Goal: Task Accomplishment & Management: Use online tool/utility

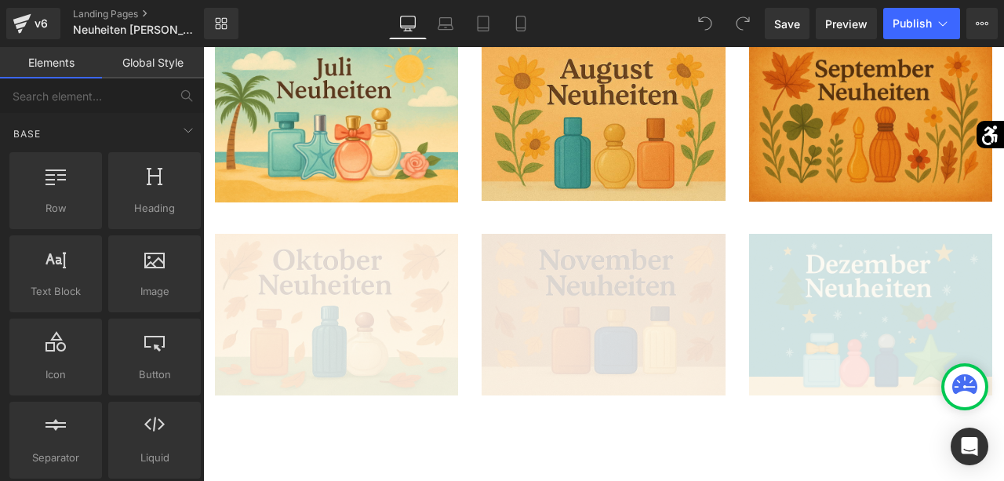
scroll to position [1038, 0]
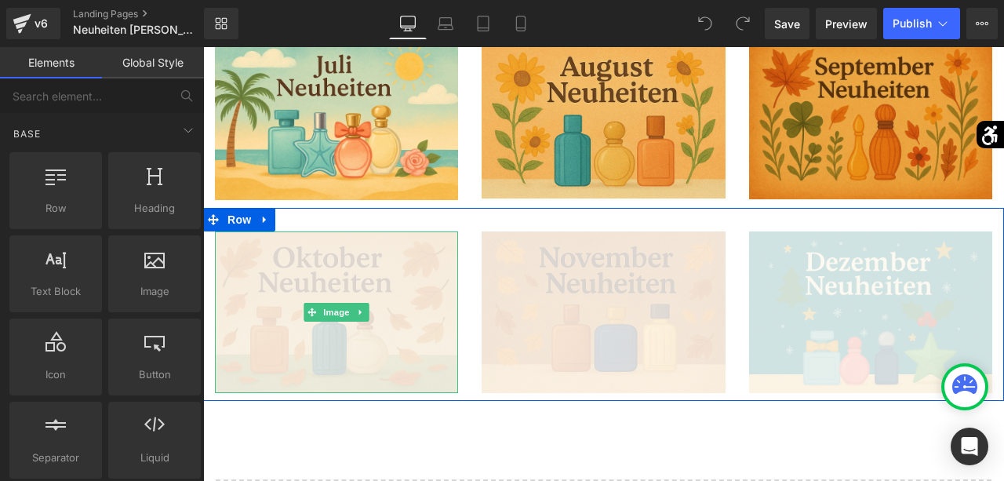
click at [386, 280] on img at bounding box center [336, 312] width 243 height 162
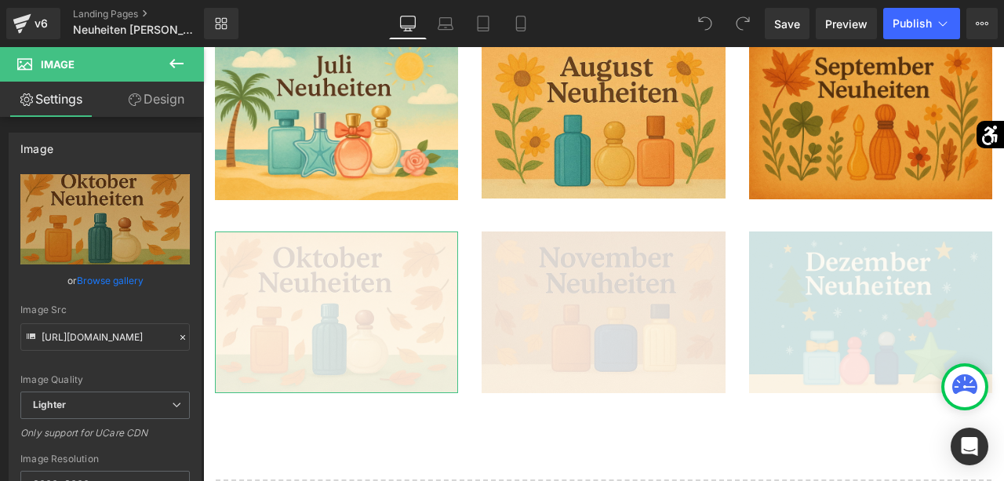
click at [151, 93] on link "Design" at bounding box center [156, 99] width 102 height 35
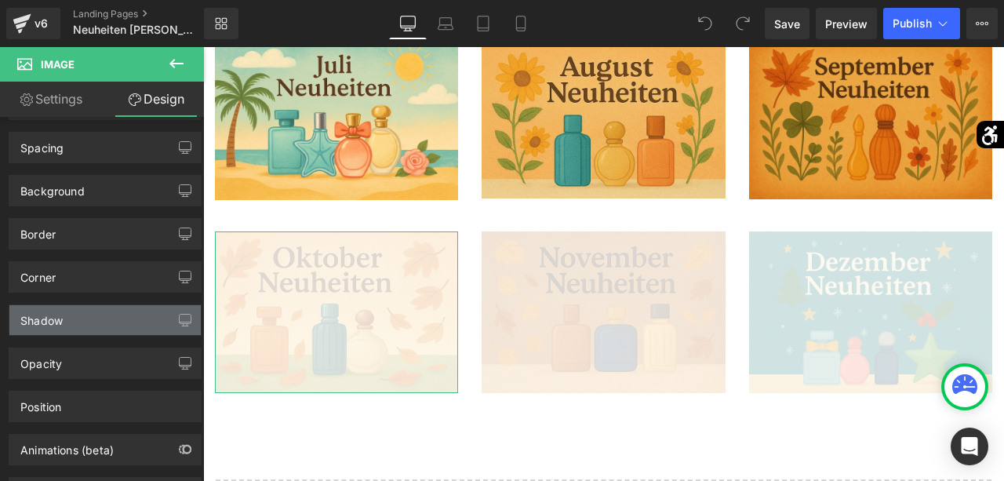
scroll to position [45, 0]
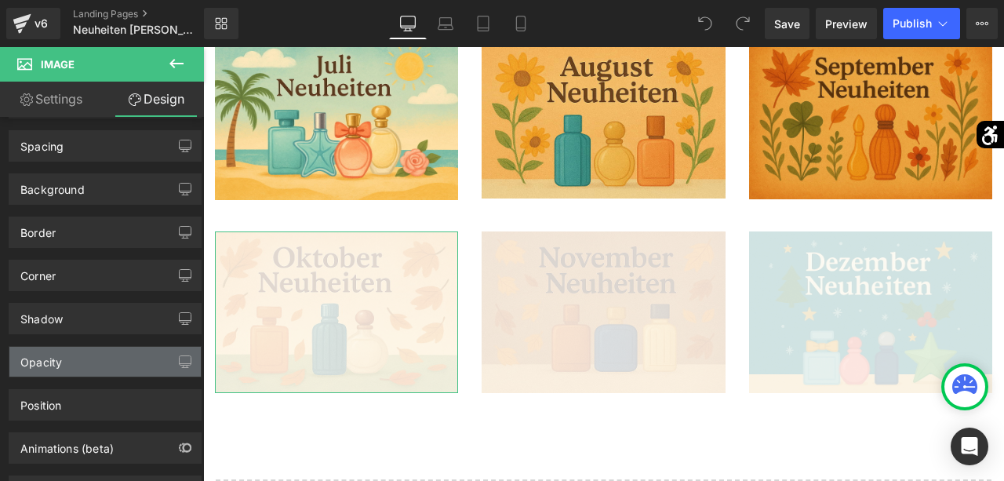
click at [84, 359] on div "Opacity" at bounding box center [104, 362] width 191 height 30
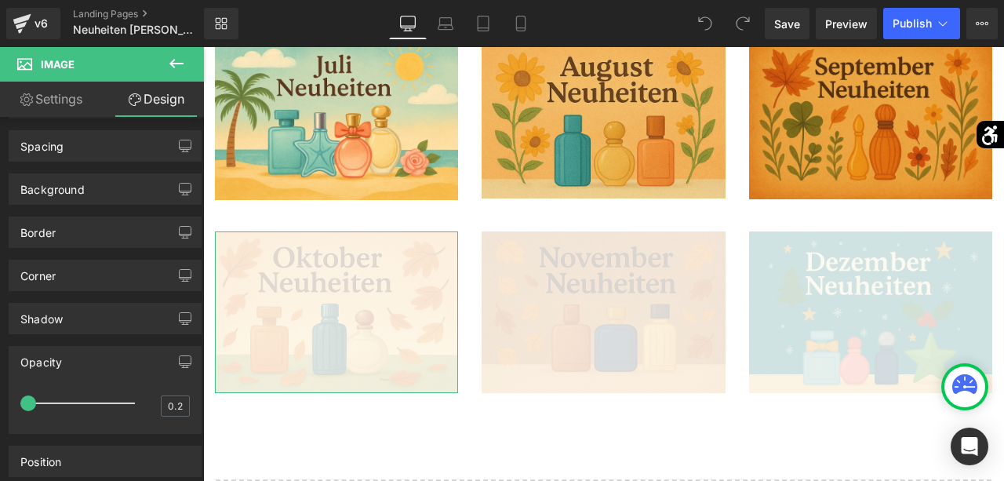
scroll to position [45, 0]
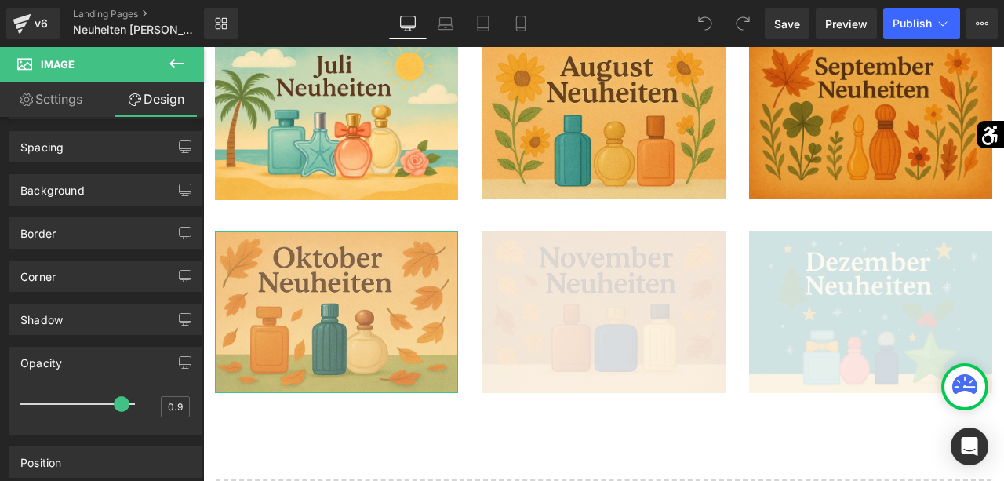
type input "1"
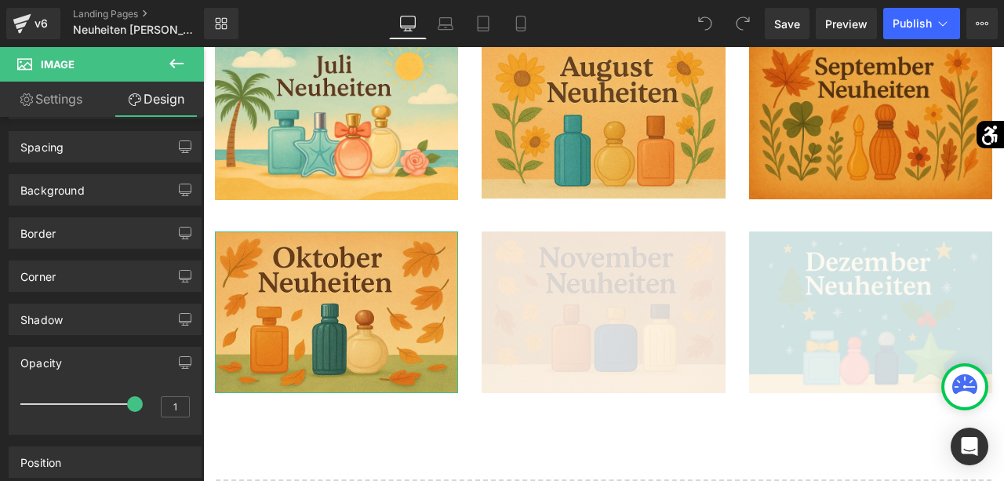
drag, startPoint x: 28, startPoint y: 396, endPoint x: 149, endPoint y: 401, distance: 120.9
click at [149, 401] on div "1" at bounding box center [104, 409] width 169 height 42
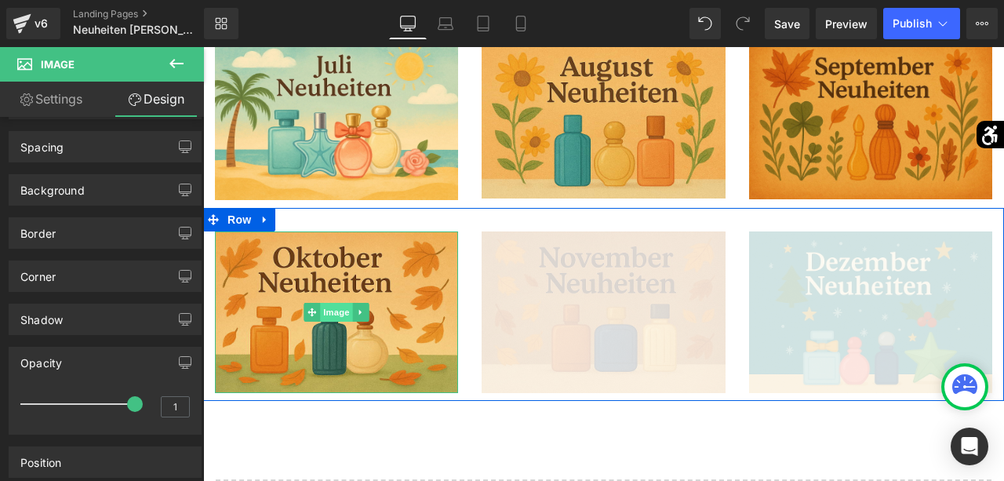
click at [324, 311] on span "Image" at bounding box center [336, 312] width 33 height 19
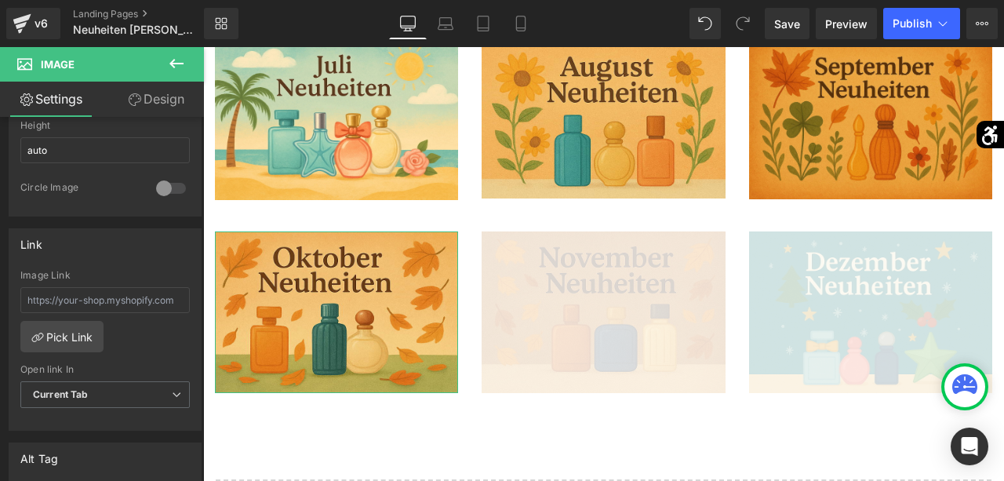
scroll to position [579, 0]
click at [82, 333] on link "Pick Link" at bounding box center [61, 334] width 83 height 31
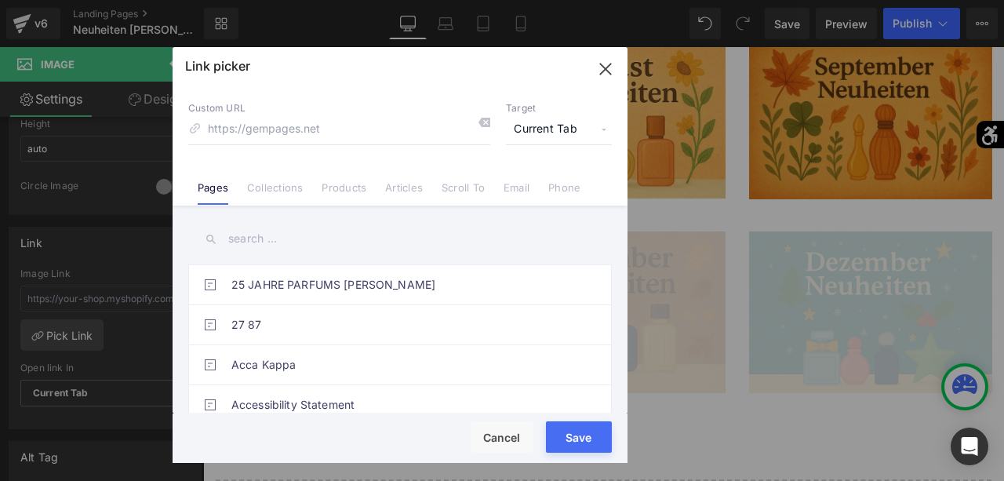
click at [292, 245] on input "text" at bounding box center [399, 238] width 423 height 35
click at [605, 75] on icon "button" at bounding box center [605, 68] width 25 height 25
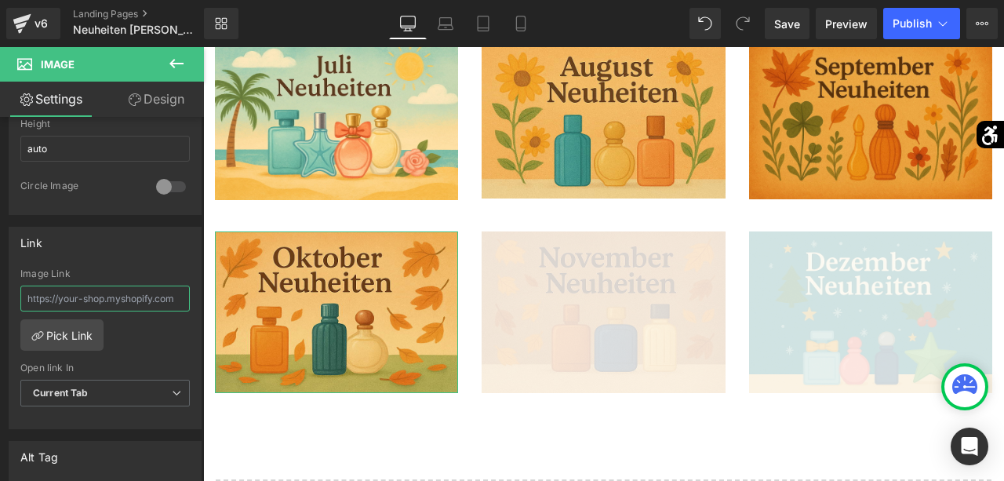
click at [133, 285] on input "text" at bounding box center [104, 298] width 169 height 26
paste input "[URL][DOMAIN_NAME]"
type input "[URL][DOMAIN_NAME]"
click at [93, 323] on link "Pick Link" at bounding box center [61, 334] width 83 height 31
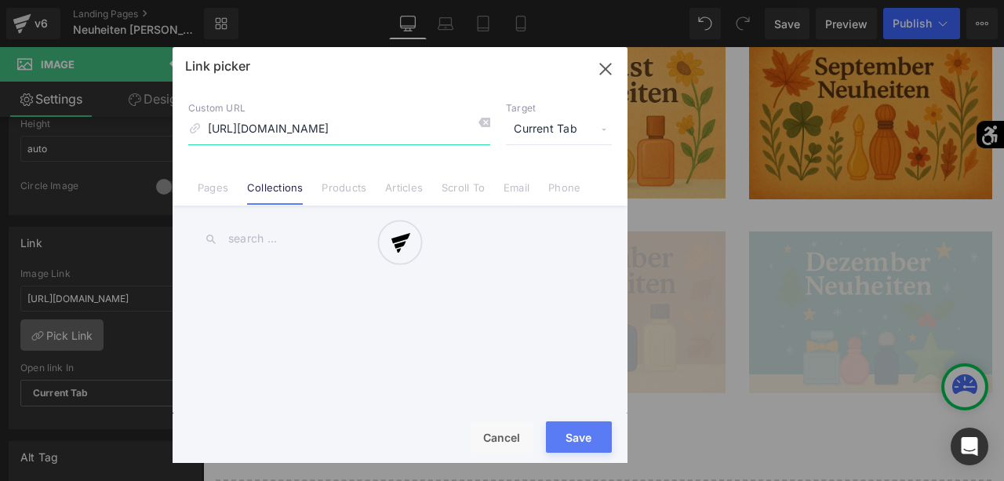
scroll to position [0, 205]
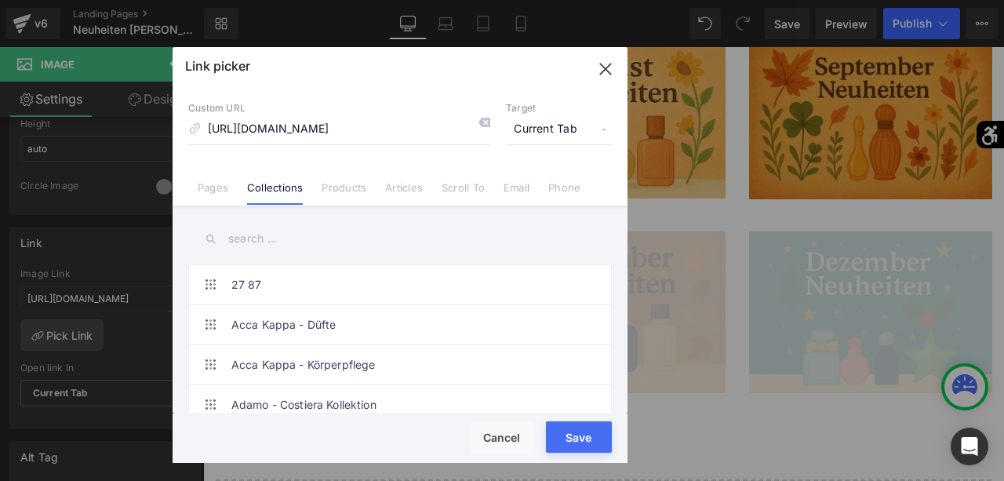
click at [580, 434] on button "Save" at bounding box center [579, 436] width 66 height 31
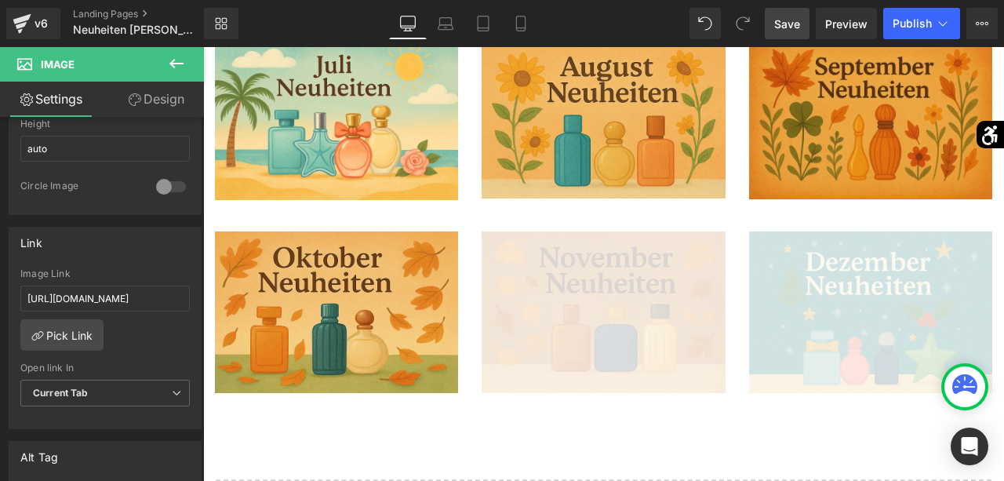
click at [790, 24] on span "Save" at bounding box center [787, 24] width 26 height 16
click at [824, 24] on link "Preview" at bounding box center [846, 23] width 61 height 31
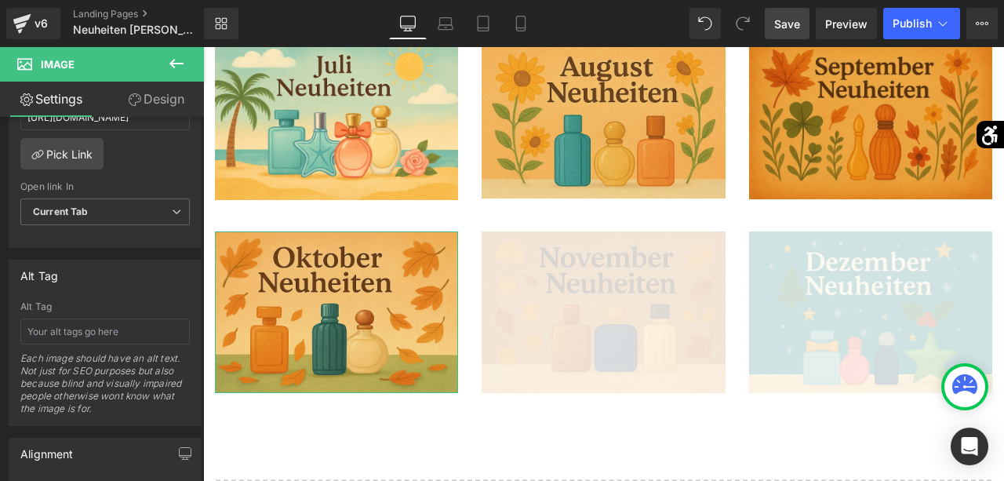
scroll to position [761, 0]
click at [130, 328] on input "text" at bounding box center [104, 331] width 169 height 26
type input "Oktober Neuheiten"
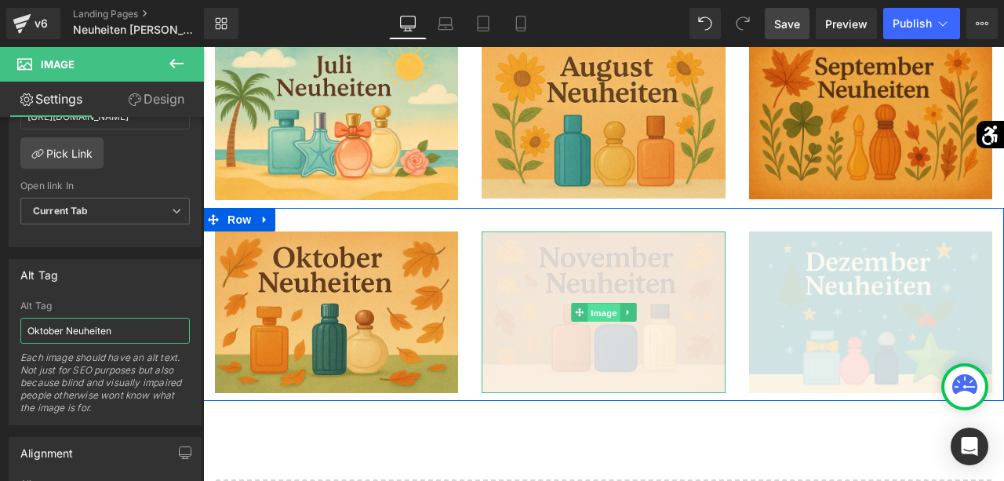
click at [613, 307] on span "Image" at bounding box center [603, 312] width 33 height 19
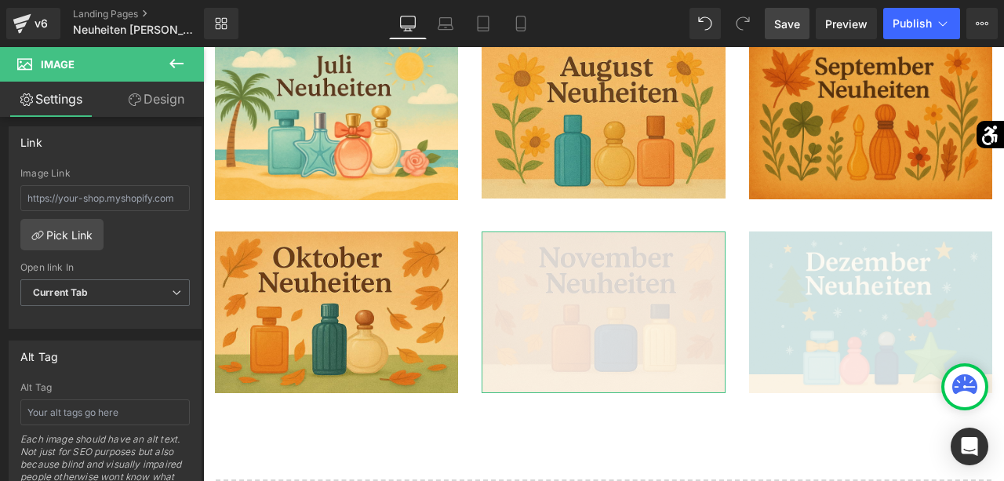
scroll to position [725, 0]
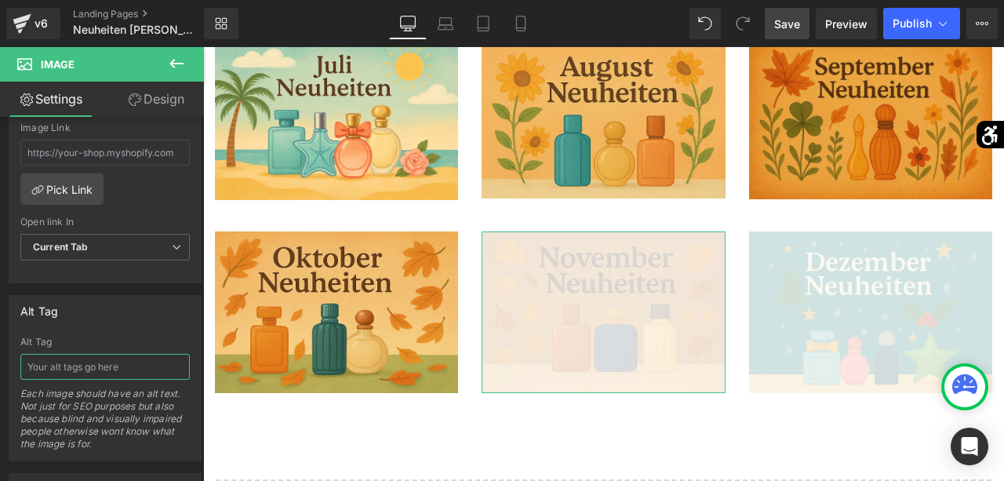
click at [89, 358] on input "text" at bounding box center [104, 367] width 169 height 26
type input "November Neuheiten"
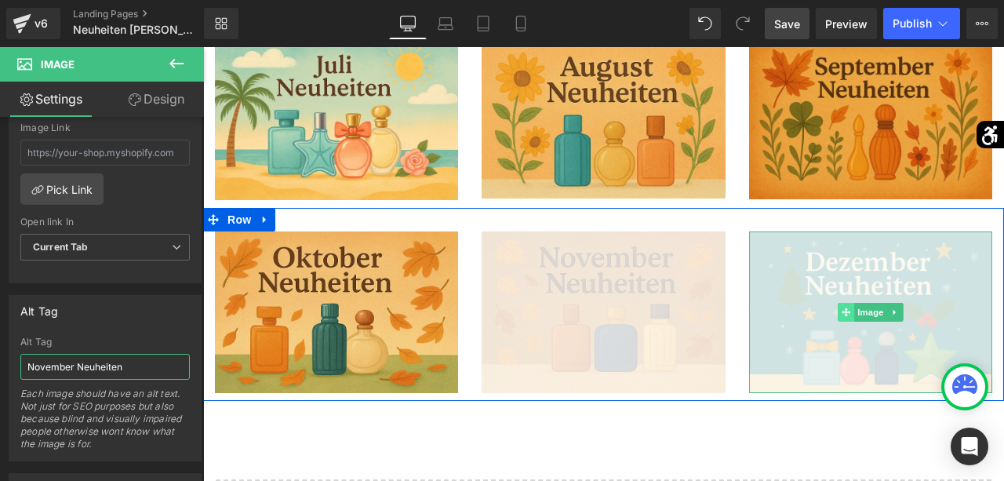
click at [852, 310] on span at bounding box center [846, 312] width 16 height 19
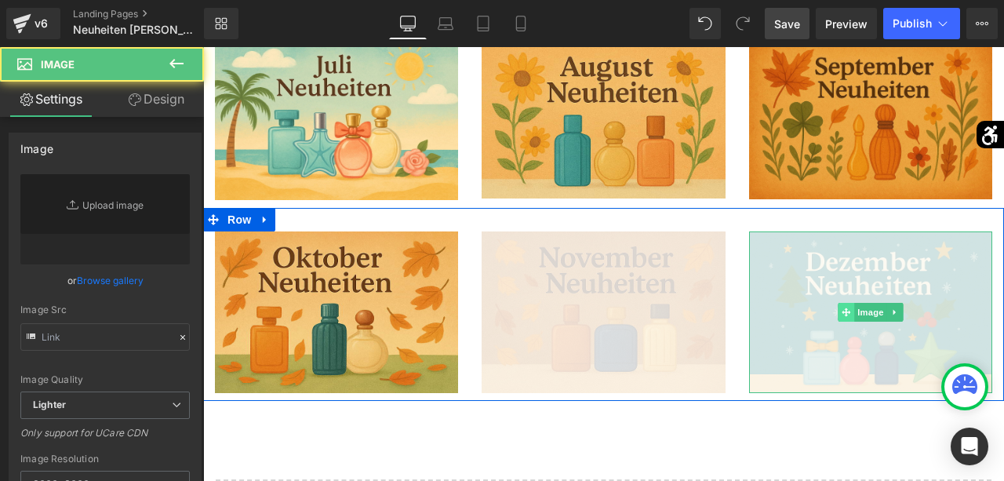
type input "https://ucarecdn.com/2c424148-e7e8-434b-bb1b-545b24f2133a/-/format/auto/-/previ…"
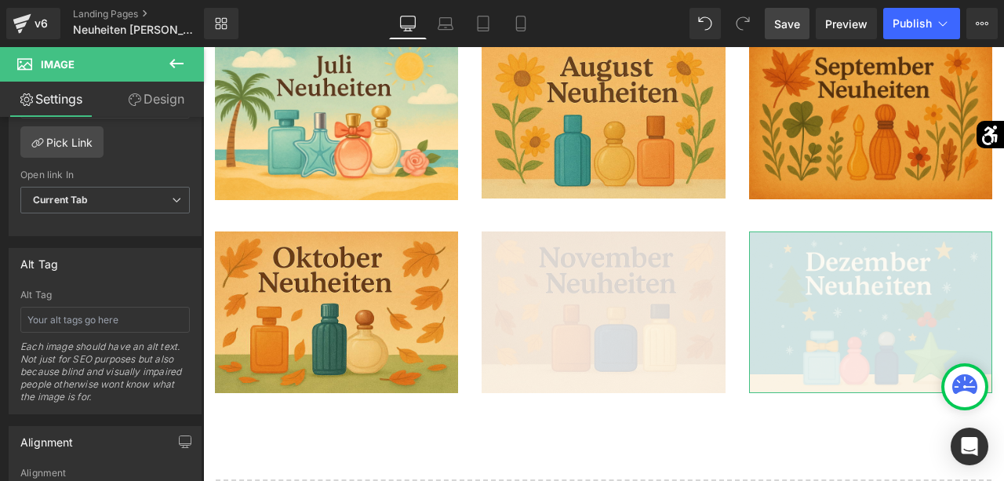
scroll to position [792, 0]
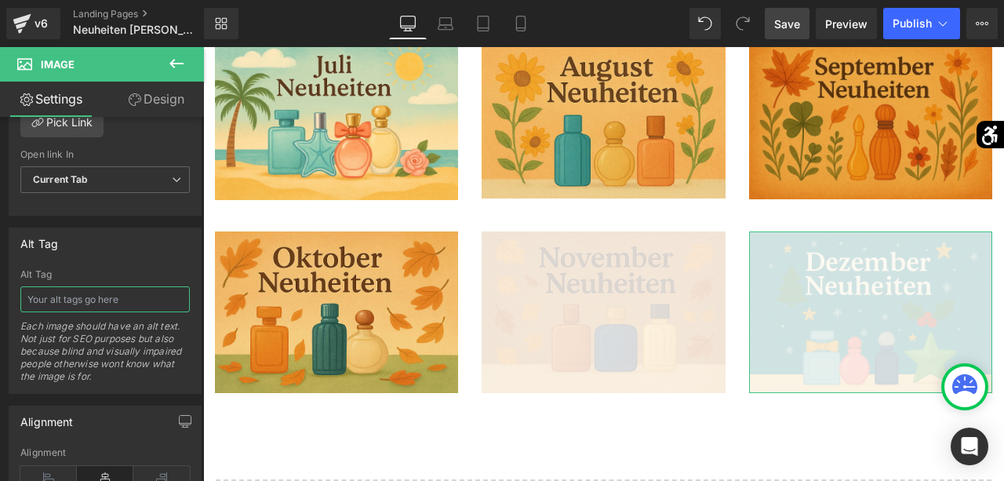
click at [94, 290] on input "text" at bounding box center [104, 299] width 169 height 26
type input "Dezember Neuheiten"
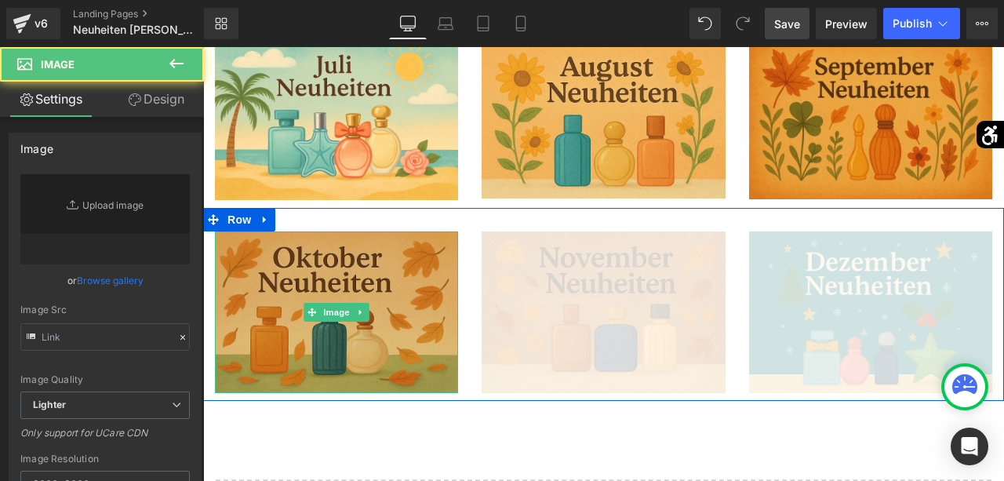
click at [304, 319] on img at bounding box center [336, 312] width 243 height 162
type input "https://ucarecdn.com/f11a6aa3-a412-486a-b0bd-f347aa50423c/-/format/auto/-/previ…"
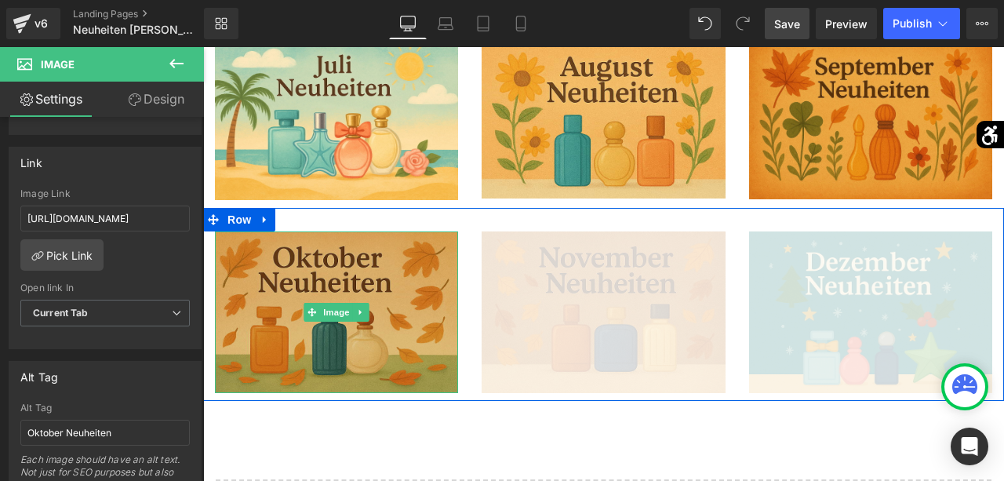
scroll to position [891, 0]
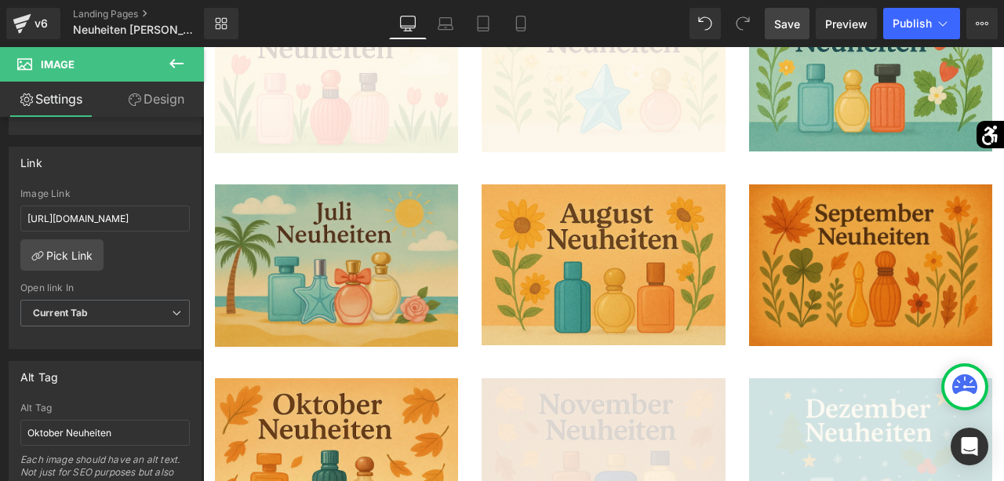
click at [345, 264] on div "Image" at bounding box center [336, 265] width 243 height 162
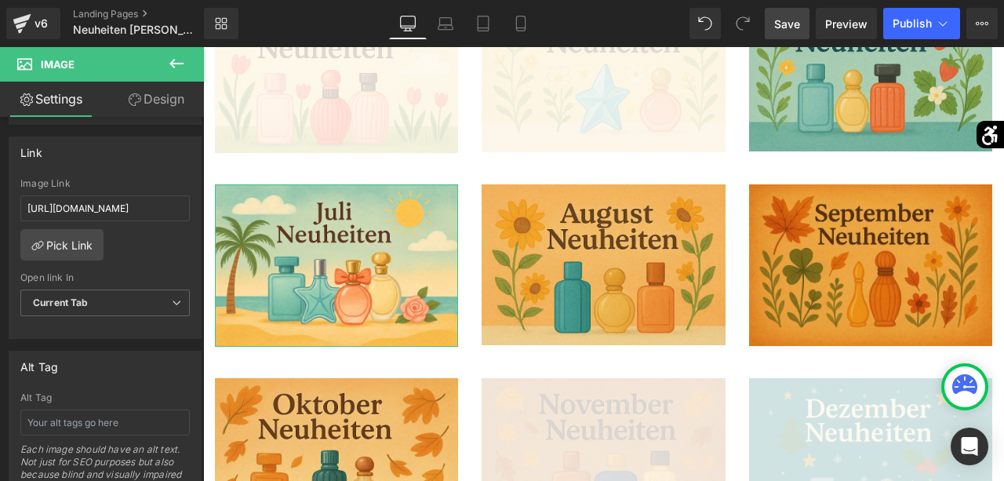
scroll to position [670, 0]
click at [82, 416] on input "text" at bounding box center [104, 422] width 169 height 26
type input "Juli Neuheiten"
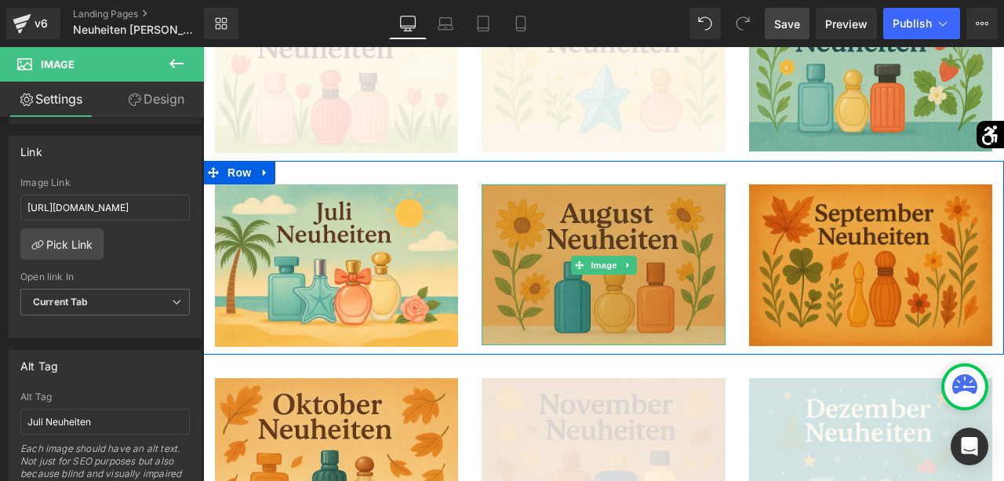
click at [559, 267] on img at bounding box center [603, 265] width 243 height 162
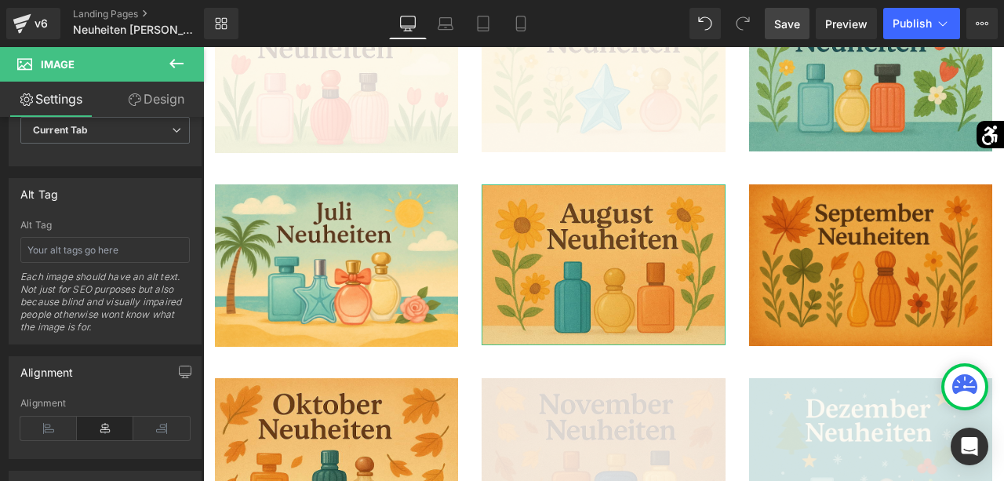
scroll to position [851, 0]
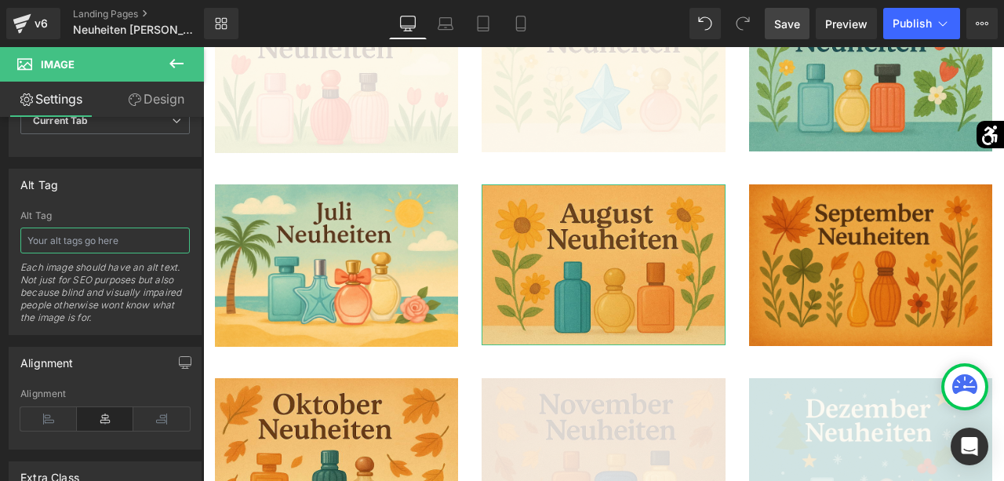
click at [76, 232] on input "text" at bounding box center [104, 240] width 169 height 26
type input "August Neuheiten"
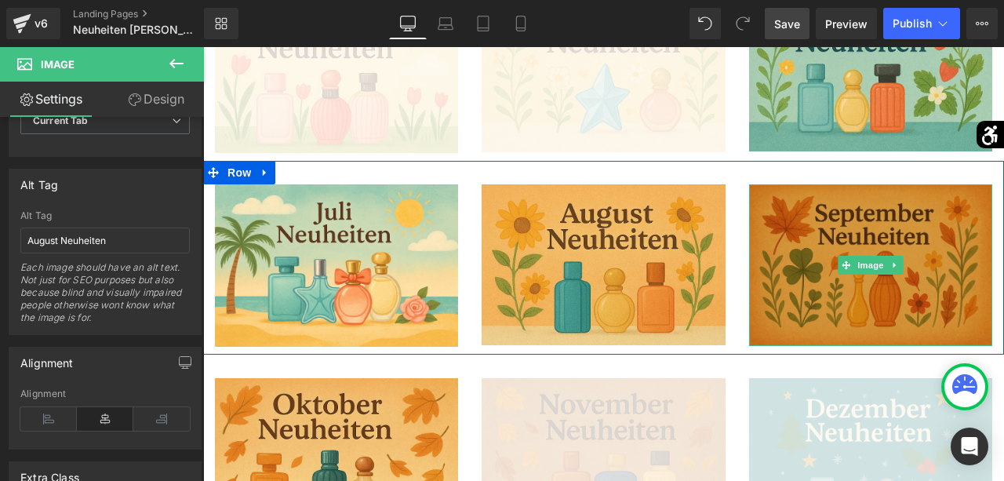
click at [866, 251] on img at bounding box center [870, 265] width 243 height 162
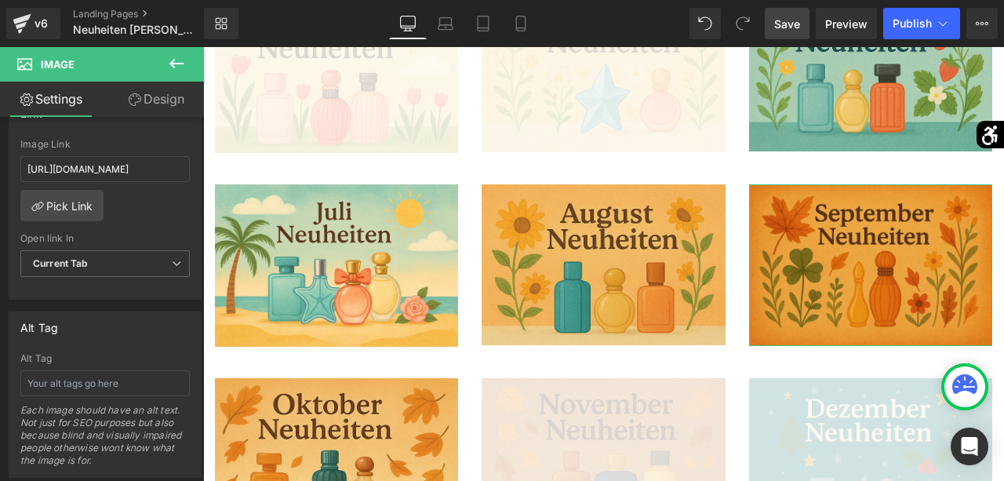
scroll to position [718, 0]
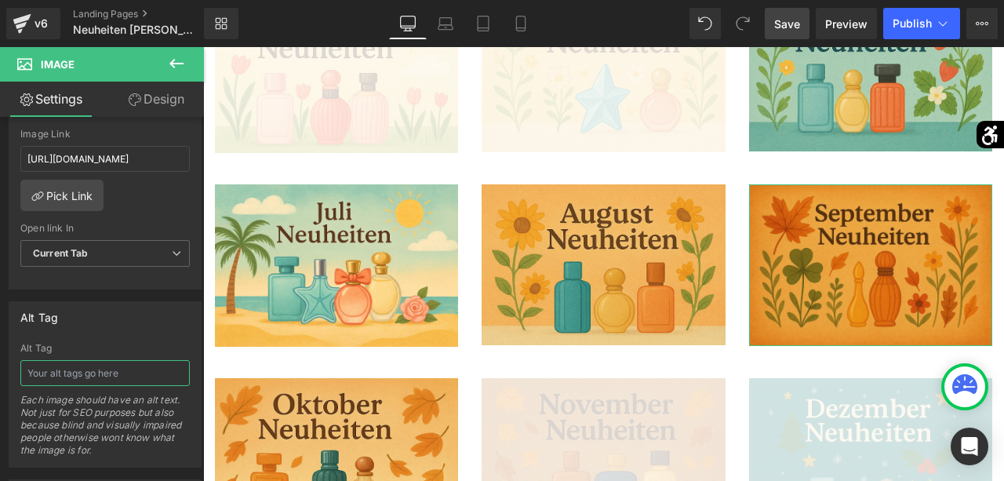
click at [79, 363] on input "text" at bounding box center [104, 373] width 169 height 26
type input "September Neuheiten"
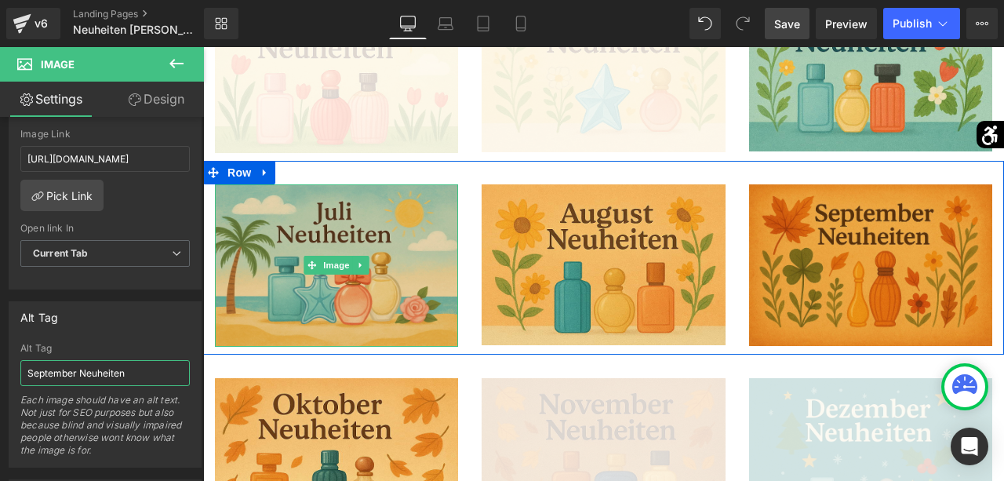
scroll to position [739, 0]
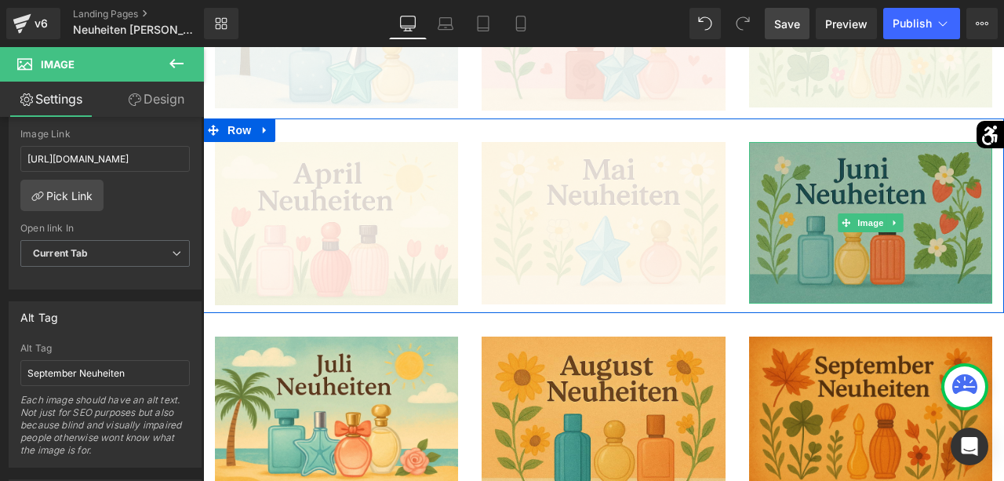
click at [805, 156] on img at bounding box center [870, 223] width 243 height 162
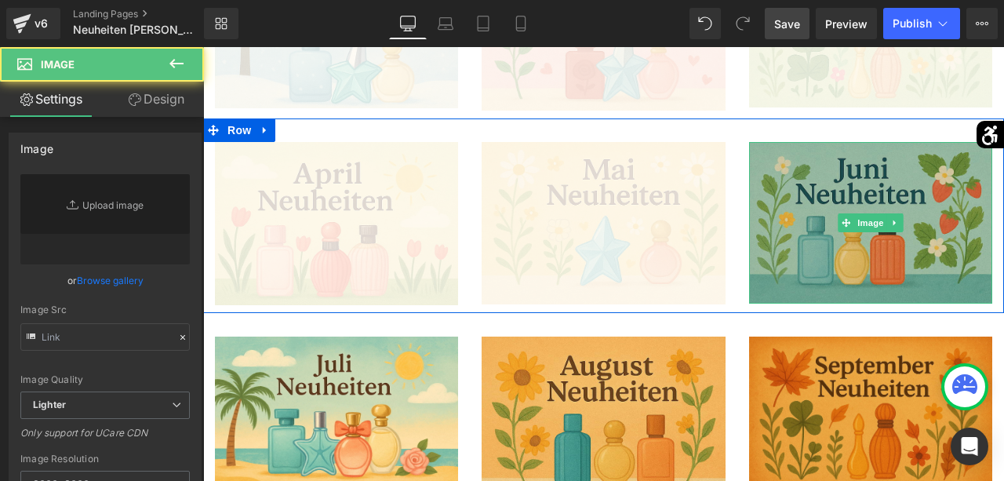
type input "https://ucarecdn.com/8fa5c978-4868-420b-b791-0c6669641a6c/-/format/auto/-/previ…"
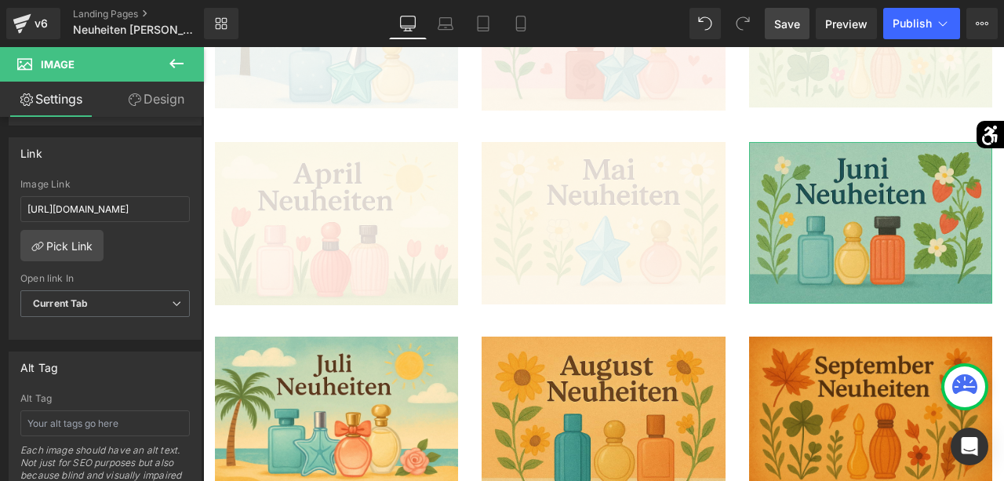
scroll to position [672, 0]
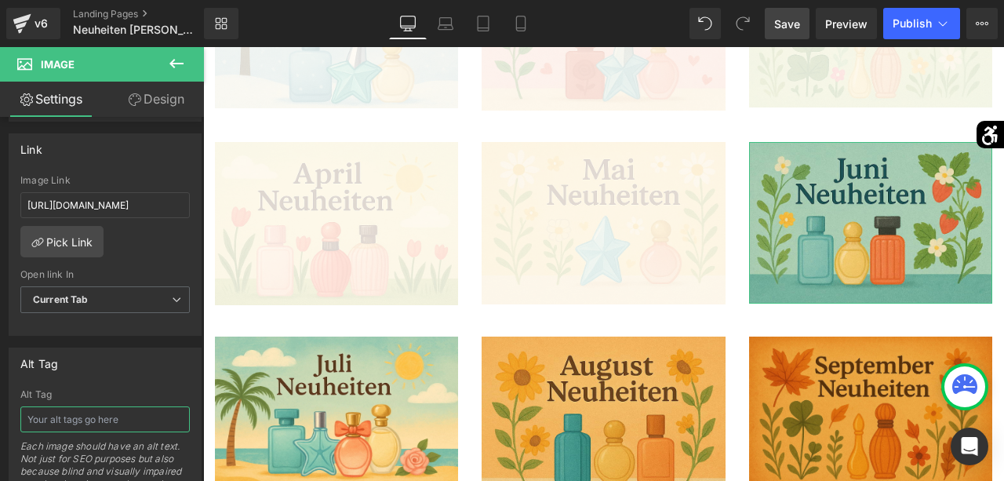
click at [93, 421] on input "text" at bounding box center [104, 419] width 169 height 26
type input "Juni Neuheiten"
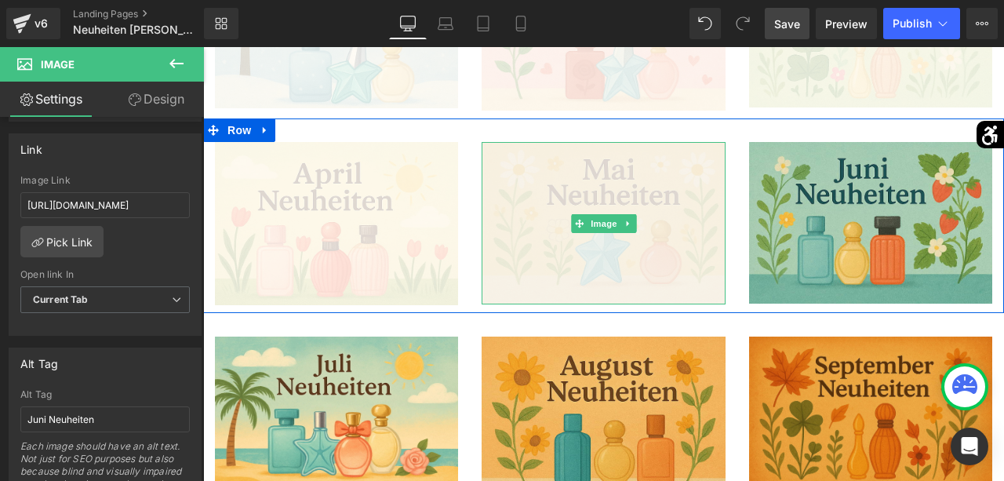
click at [520, 276] on img at bounding box center [603, 223] width 243 height 163
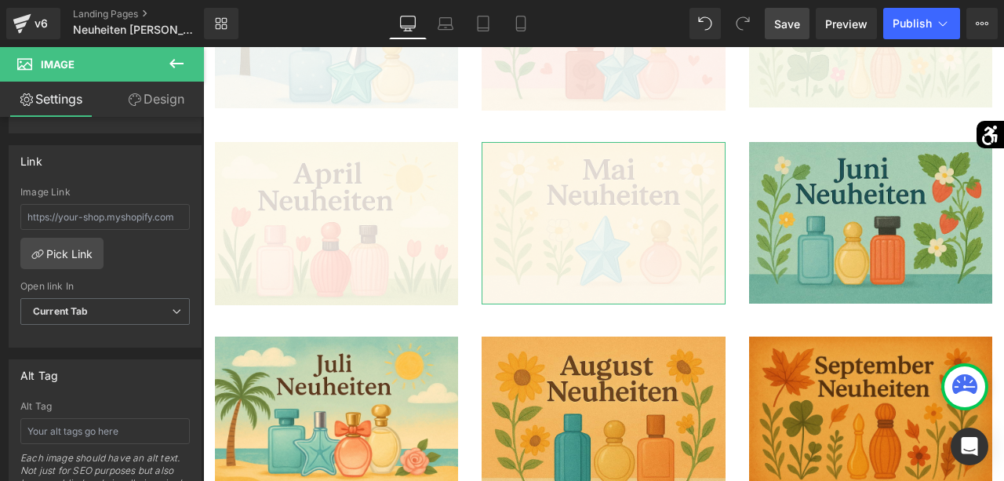
scroll to position [661, 0]
click at [103, 419] on input "text" at bounding box center [104, 430] width 169 height 26
type input "Mai Neuheiten"
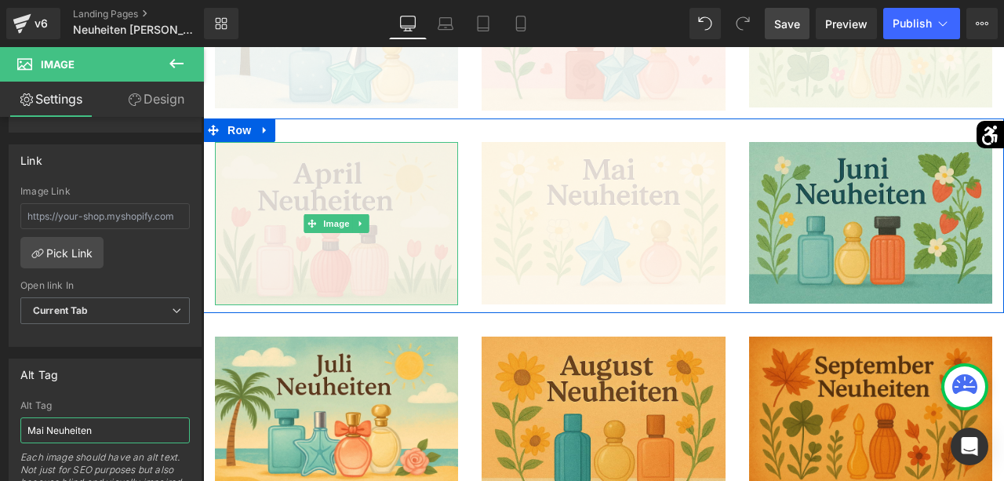
click at [329, 232] on span "Image" at bounding box center [336, 223] width 33 height 19
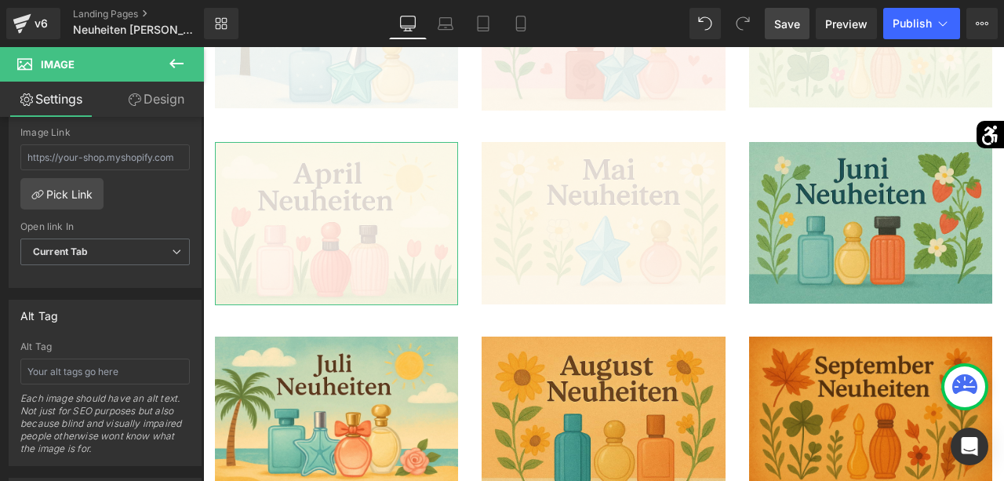
scroll to position [722, 0]
click at [101, 358] on input "text" at bounding box center [104, 370] width 169 height 26
type input "April Neuheiten"
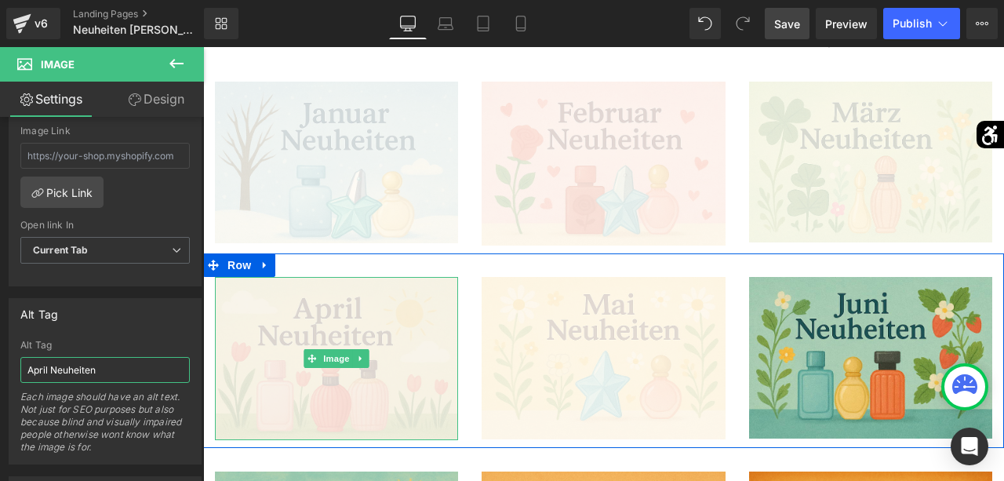
scroll to position [599, 0]
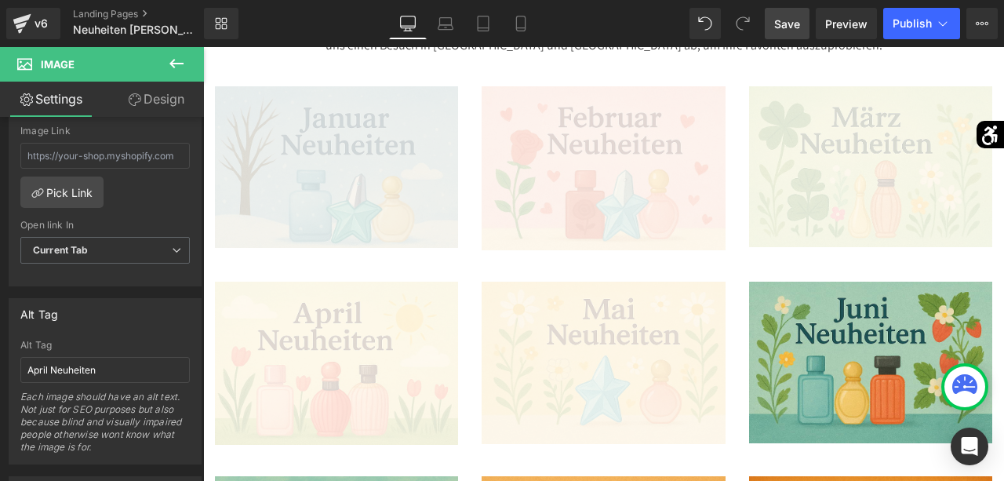
click at [338, 169] on div "Image" at bounding box center [336, 167] width 243 height 162
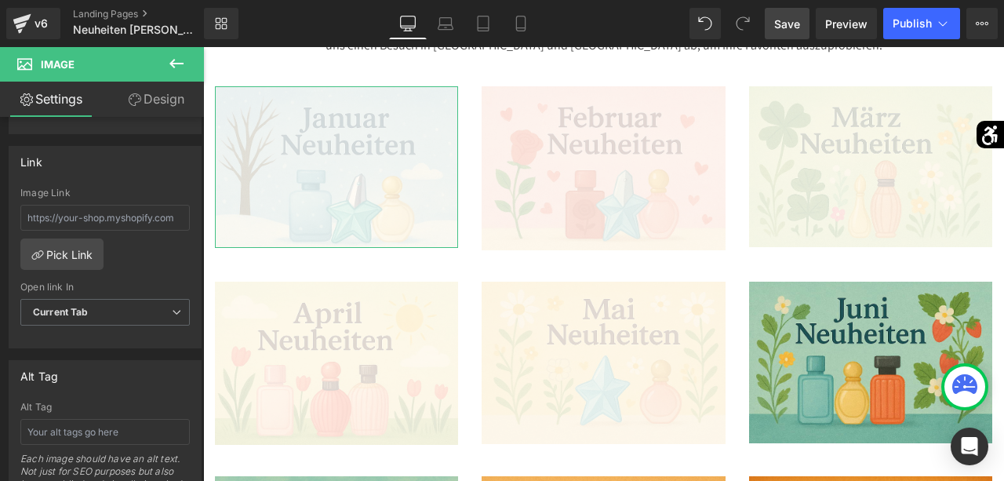
scroll to position [662, 0]
click at [110, 299] on span "Current Tab" at bounding box center [104, 309] width 169 height 27
click at [111, 382] on div "Alt Tag Alt Tag Each image should have an alt text. Not just for SEO purposes b…" at bounding box center [105, 441] width 193 height 166
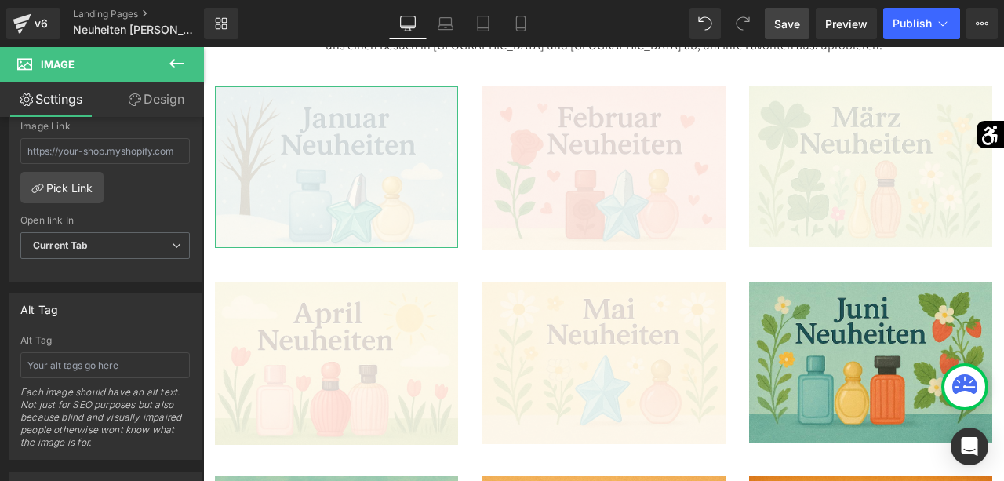
scroll to position [738, 0]
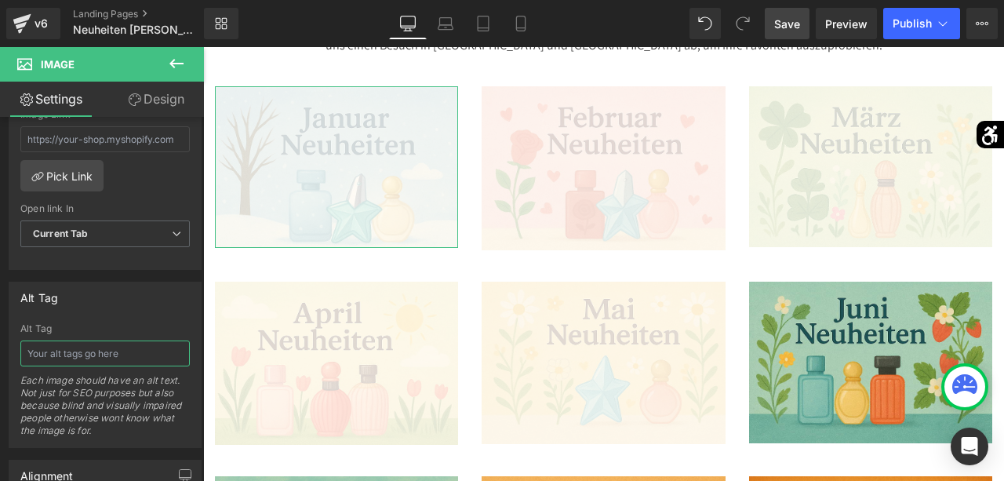
click at [104, 348] on input "text" at bounding box center [104, 353] width 169 height 26
type input "Januar Neuheiten"
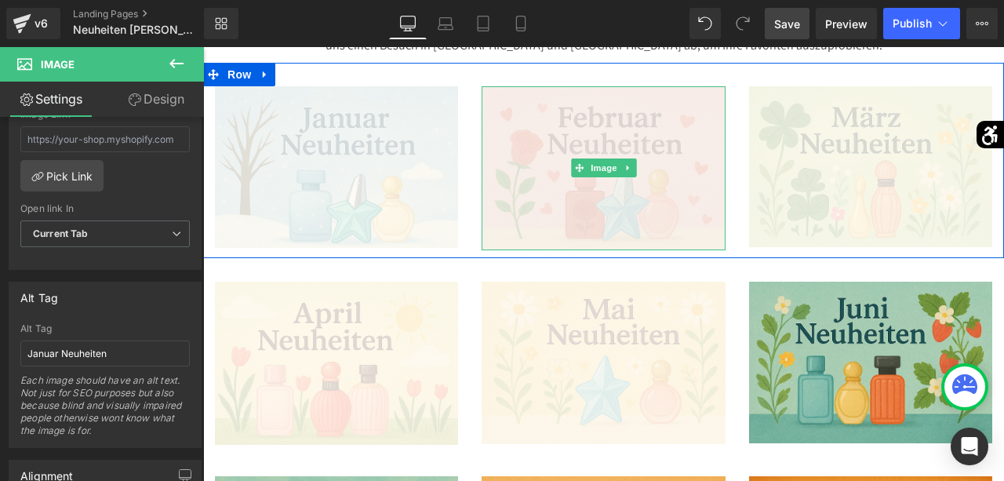
click at [548, 216] on img at bounding box center [603, 168] width 243 height 164
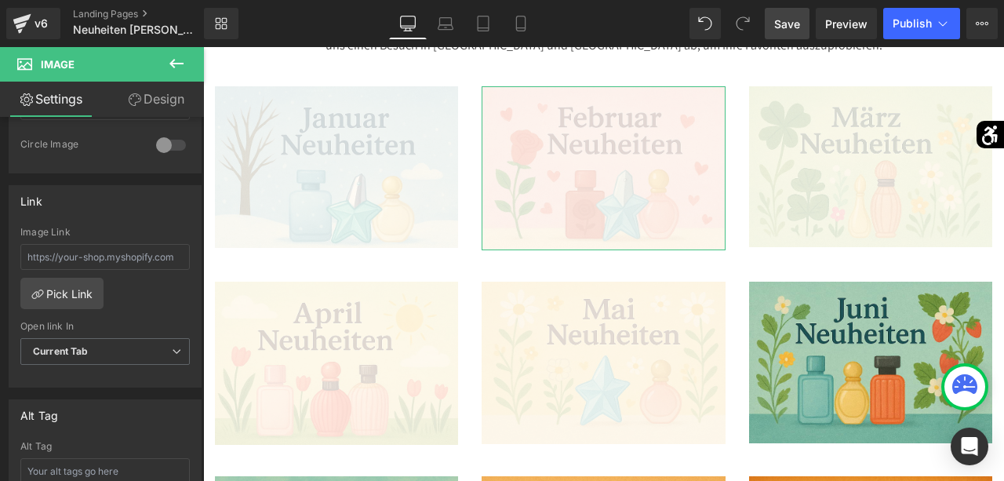
scroll to position [783, 0]
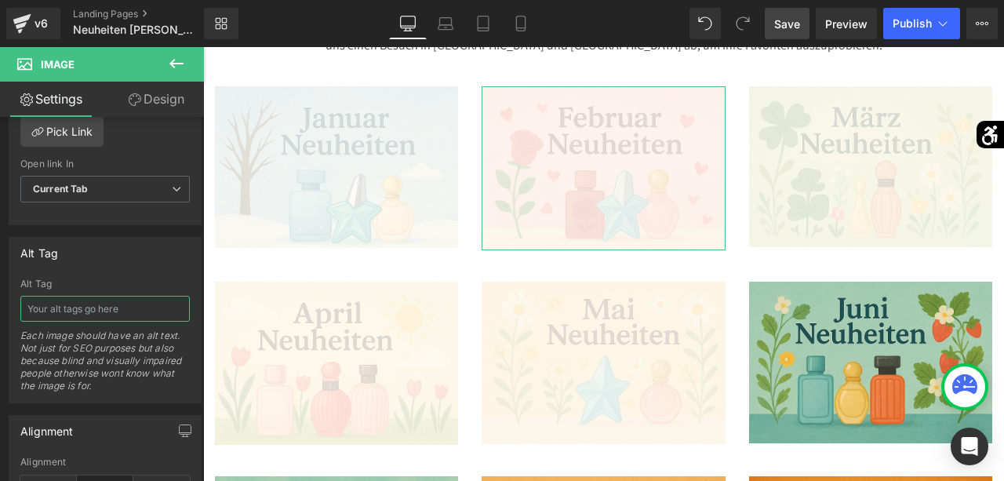
click at [107, 296] on input "text" at bounding box center [104, 309] width 169 height 26
type input "Februar Neuheiten"
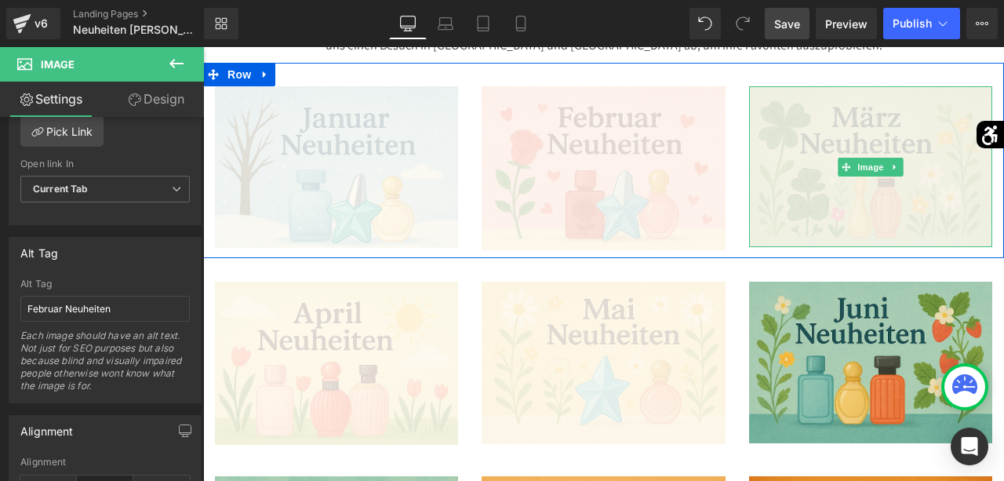
click at [847, 183] on img at bounding box center [870, 167] width 243 height 162
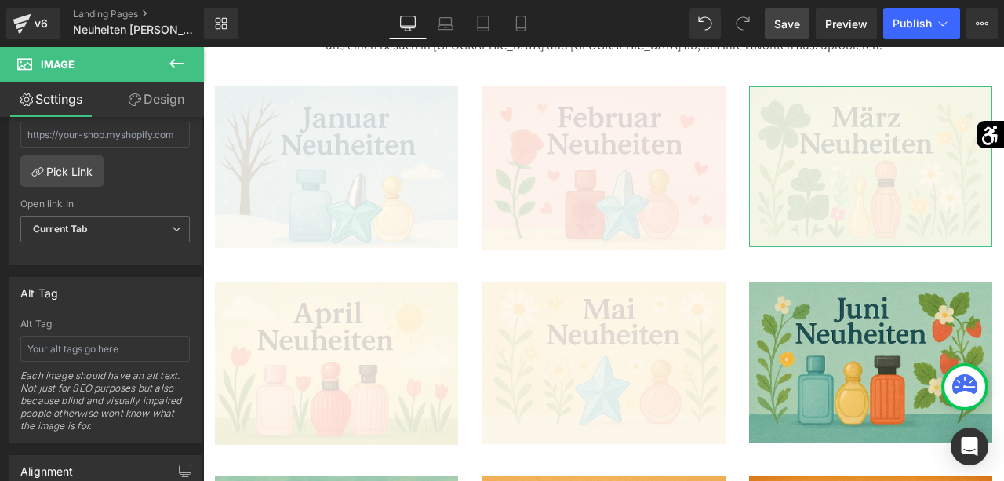
scroll to position [743, 0]
click at [115, 335] on input "text" at bounding box center [104, 348] width 169 height 26
type input "März Neuheiten"
click at [134, 277] on div "Alt Tag" at bounding box center [104, 292] width 191 height 30
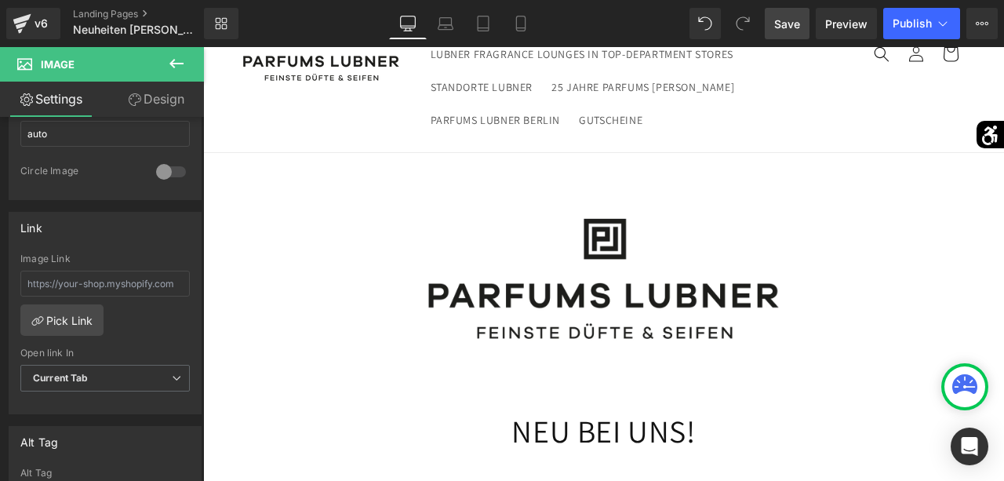
scroll to position [129, 0]
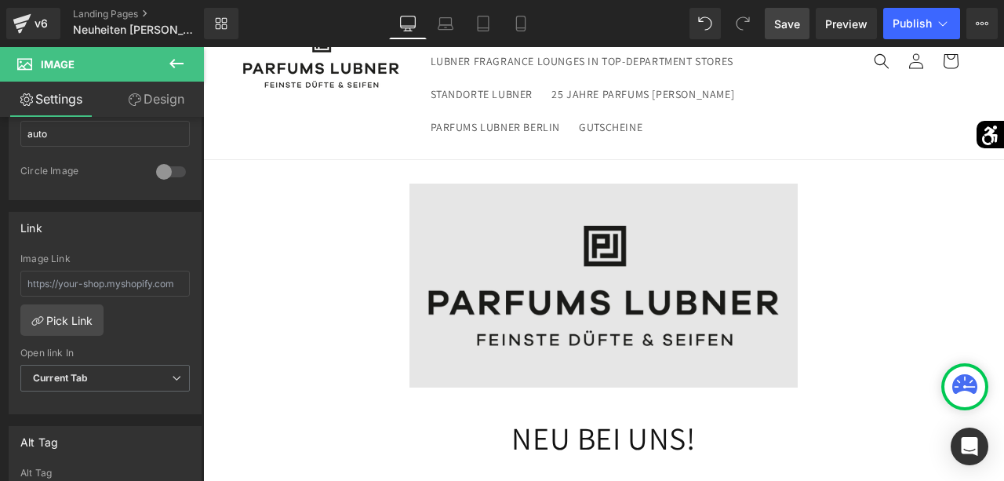
click at [550, 282] on img at bounding box center [603, 285] width 389 height 203
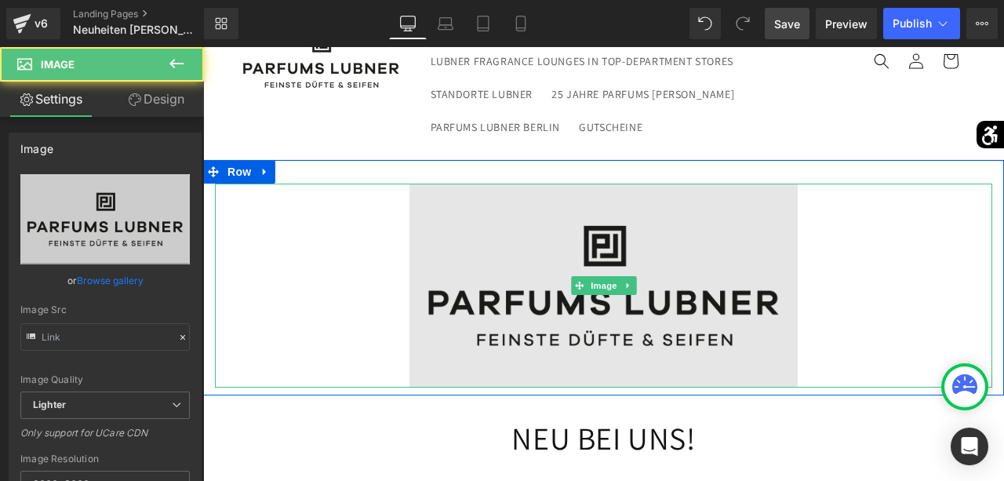
type input "https://ucarecdn.com/d180f6c7-43fb-412d-8678-cda567f7882e/-/format/auto/-/previ…"
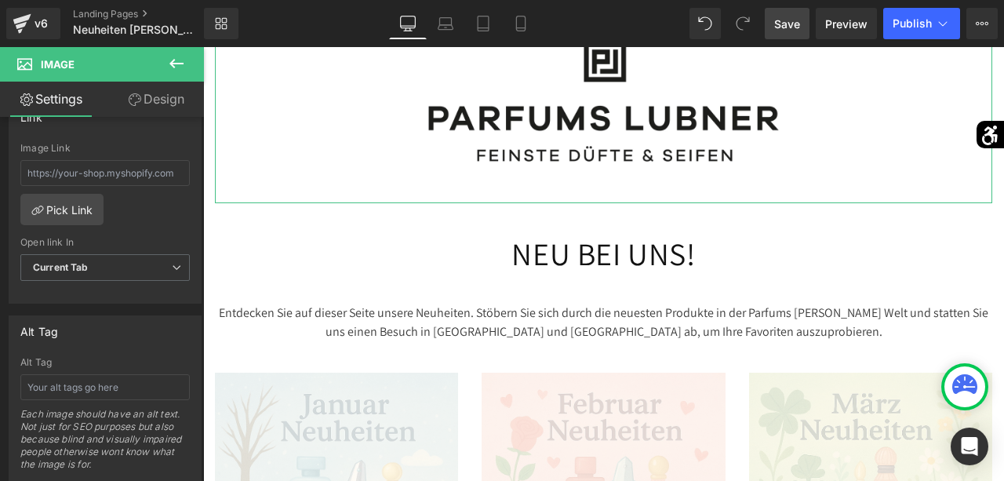
scroll to position [726, 0]
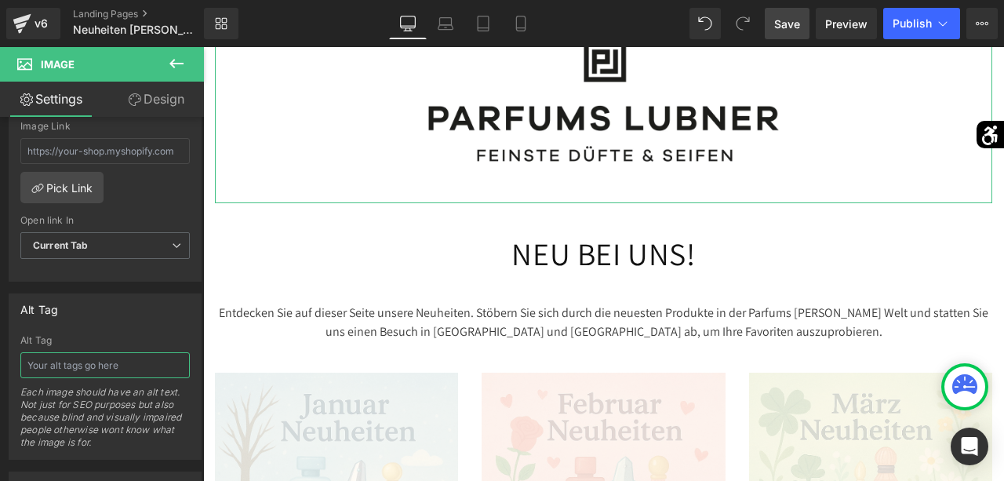
click at [104, 355] on input "text" at bounding box center [104, 365] width 169 height 26
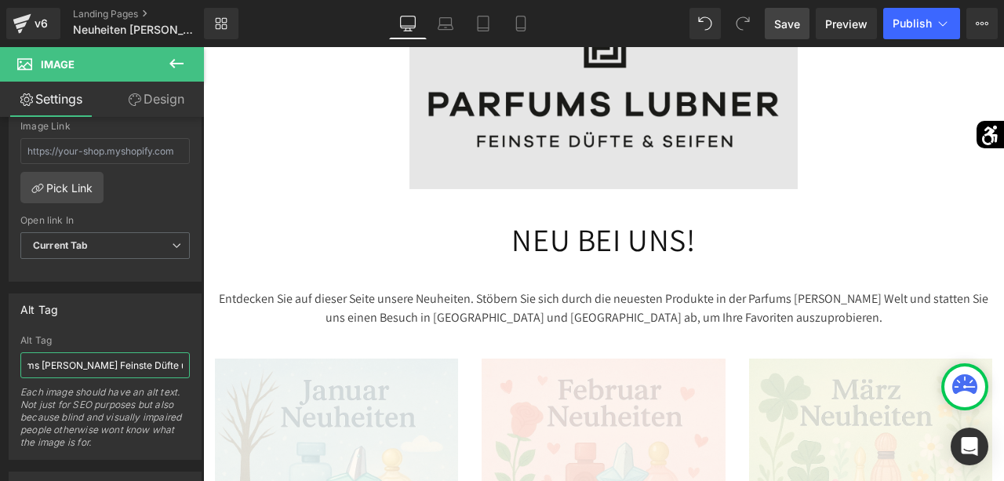
scroll to position [323, 0]
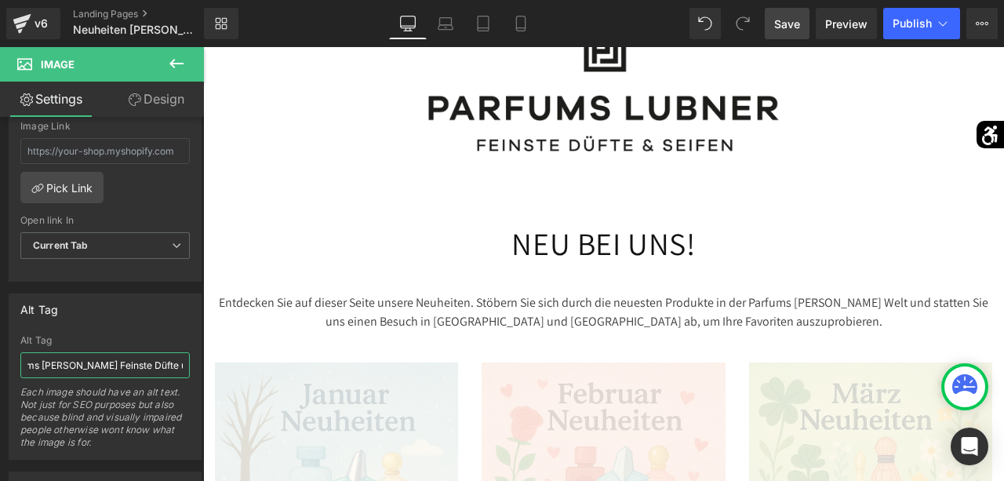
type input "Parfums Lubner Feinste Düfte und Seifen"
click at [793, 18] on span "Save" at bounding box center [787, 24] width 26 height 16
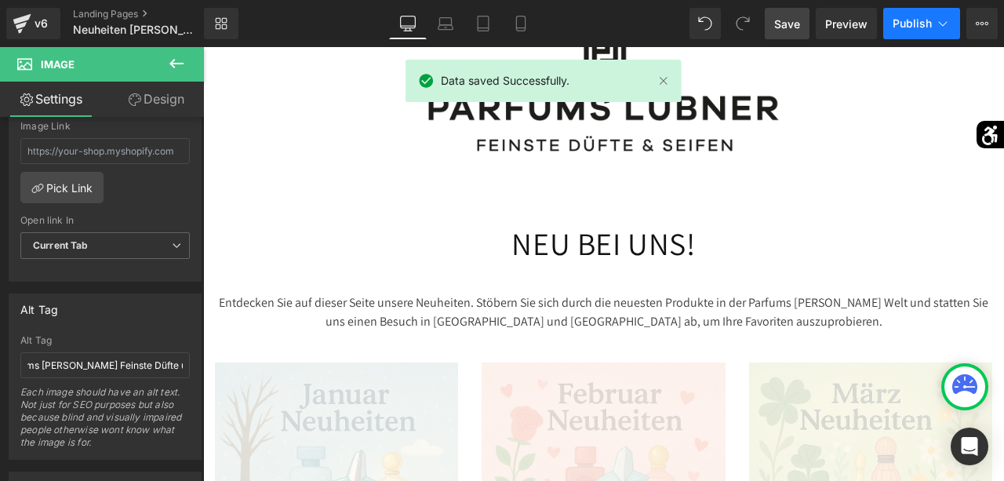
click at [900, 16] on button "Publish" at bounding box center [921, 23] width 77 height 31
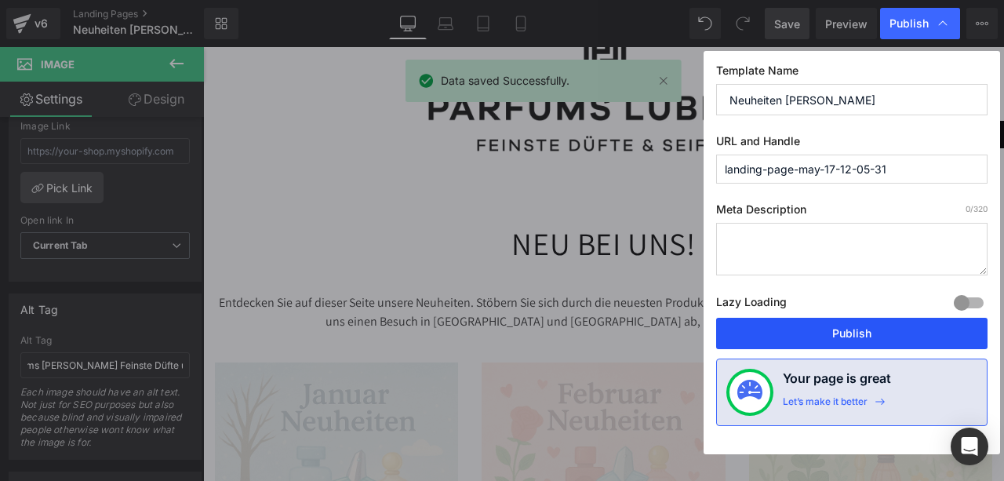
click at [839, 329] on button "Publish" at bounding box center [851, 333] width 271 height 31
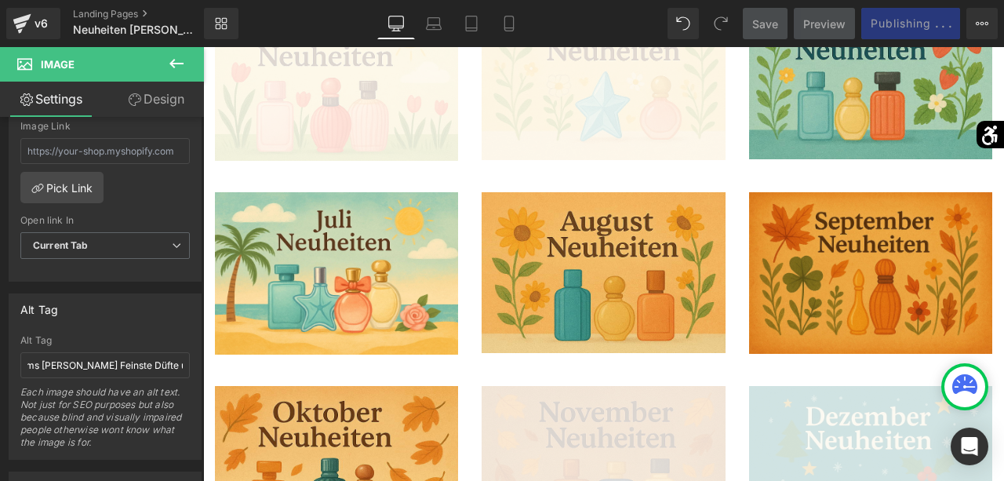
scroll to position [874, 0]
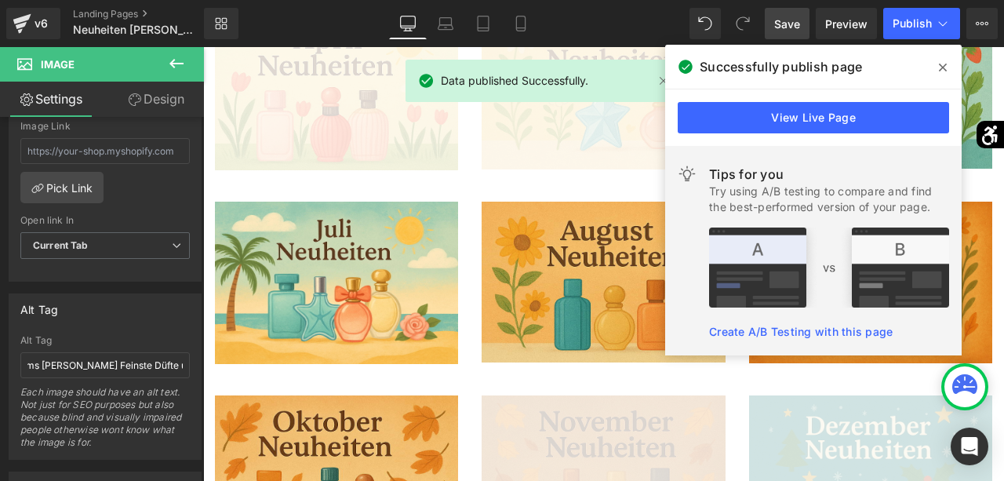
click at [946, 64] on icon at bounding box center [943, 67] width 8 height 13
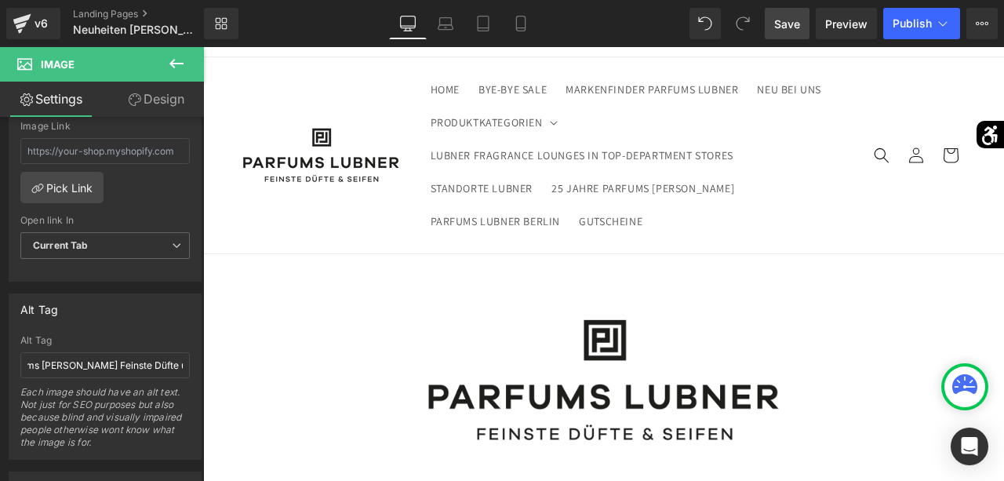
scroll to position [0, 0]
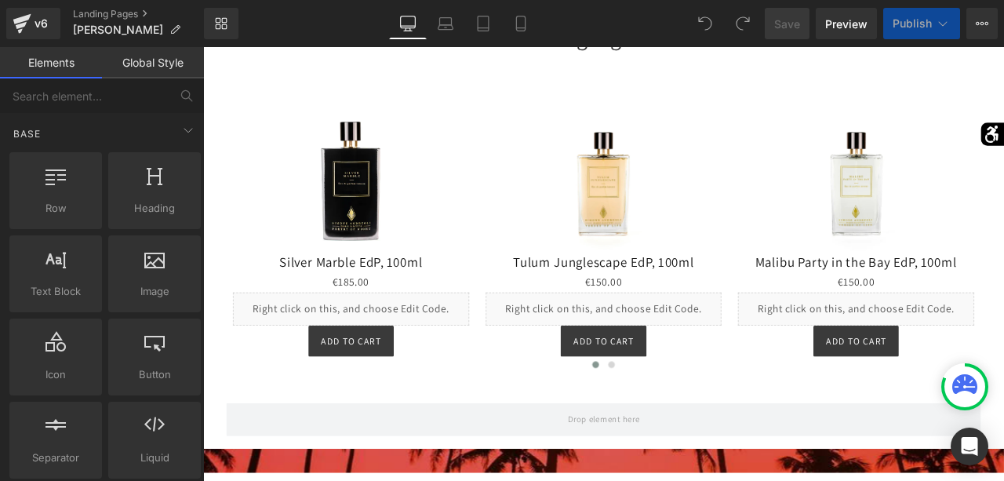
scroll to position [1332, 0]
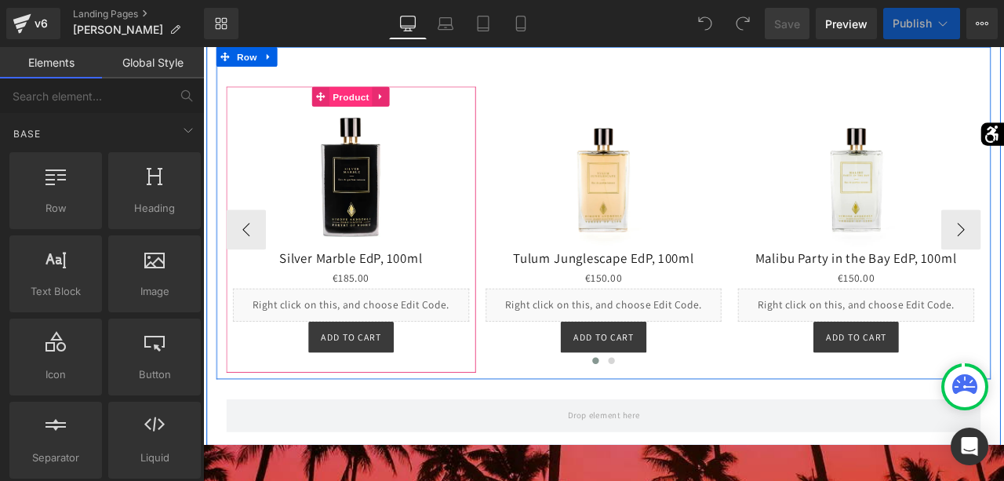
click at [368, 118] on span "Product" at bounding box center [378, 107] width 51 height 24
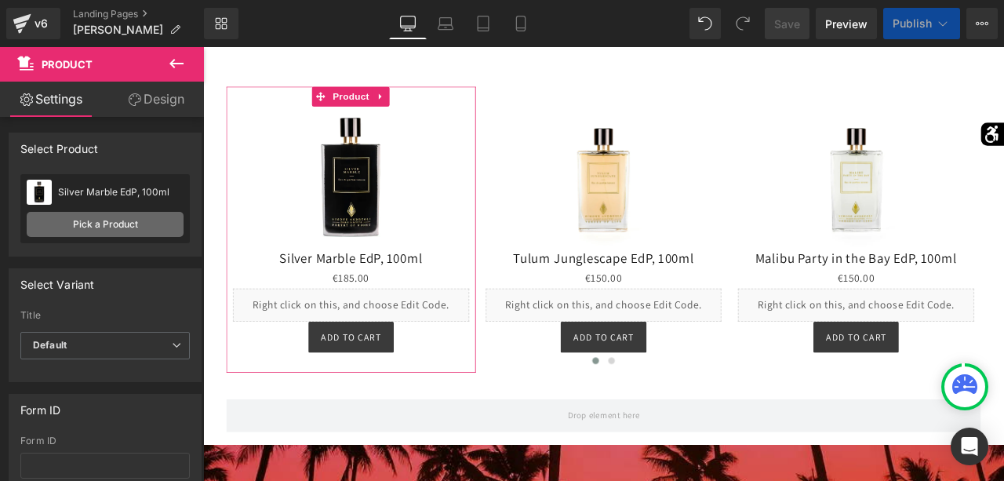
click at [130, 230] on link "Pick a Product" at bounding box center [105, 224] width 157 height 25
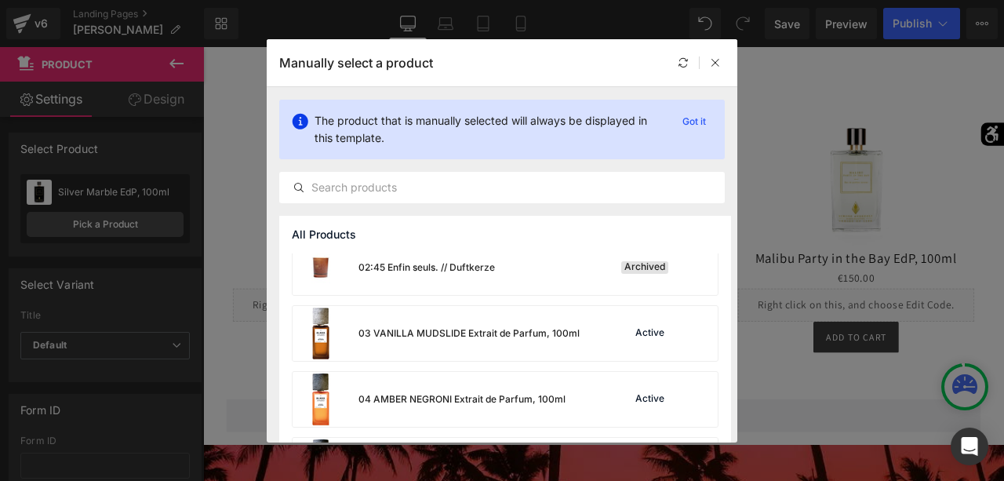
scroll to position [0, 0]
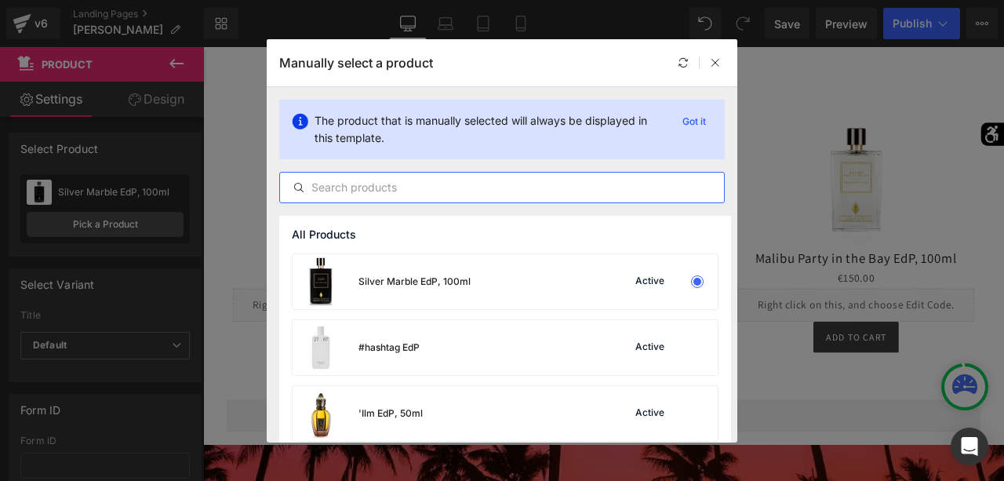
click at [355, 189] on input "text" at bounding box center [502, 187] width 444 height 19
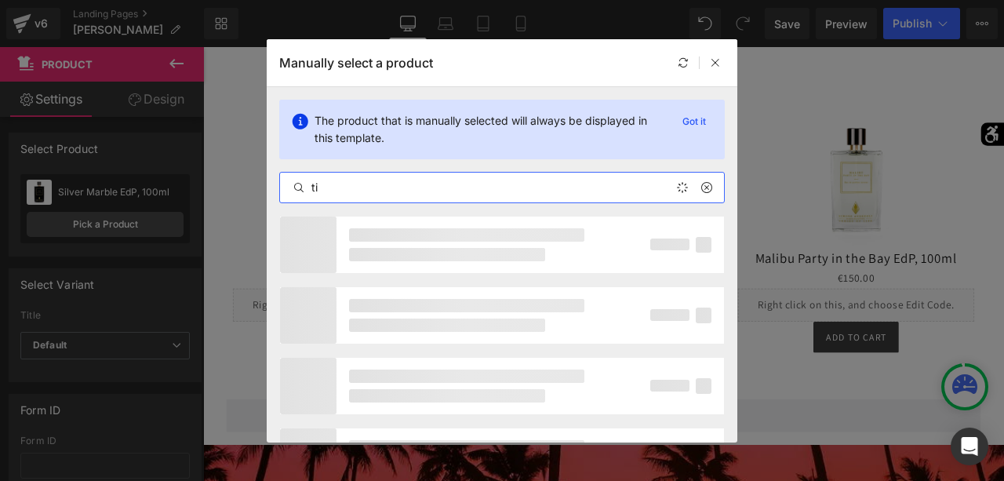
type input "t"
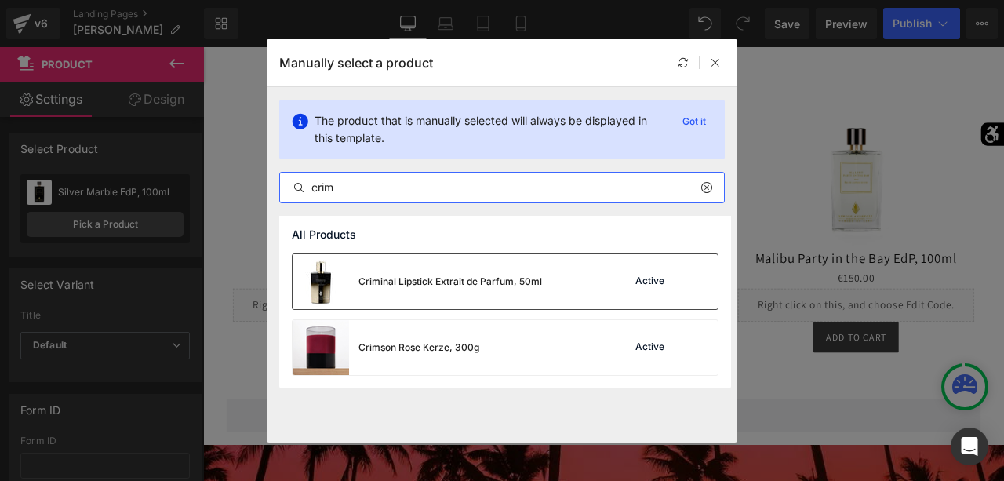
type input "crim"
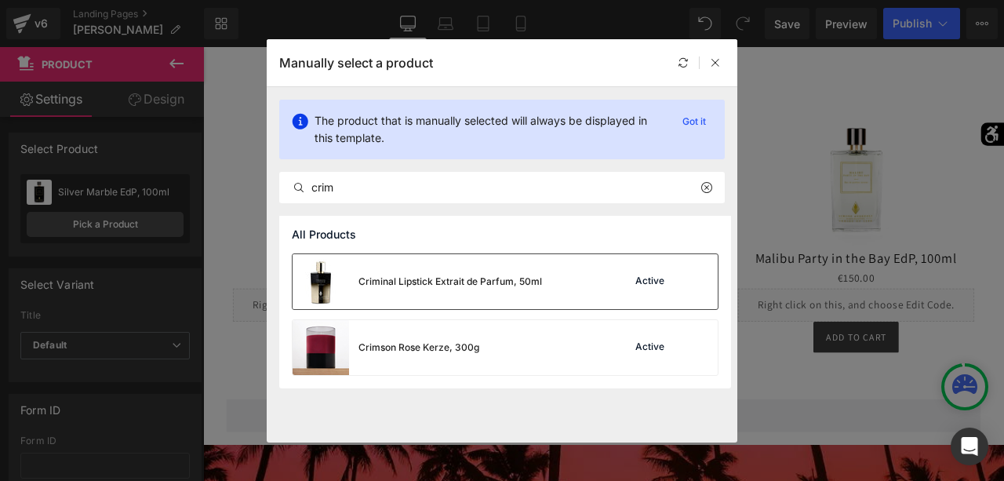
click at [402, 264] on div "Criminal Lipstick Extrait de Parfum, 50ml" at bounding box center [417, 281] width 249 height 55
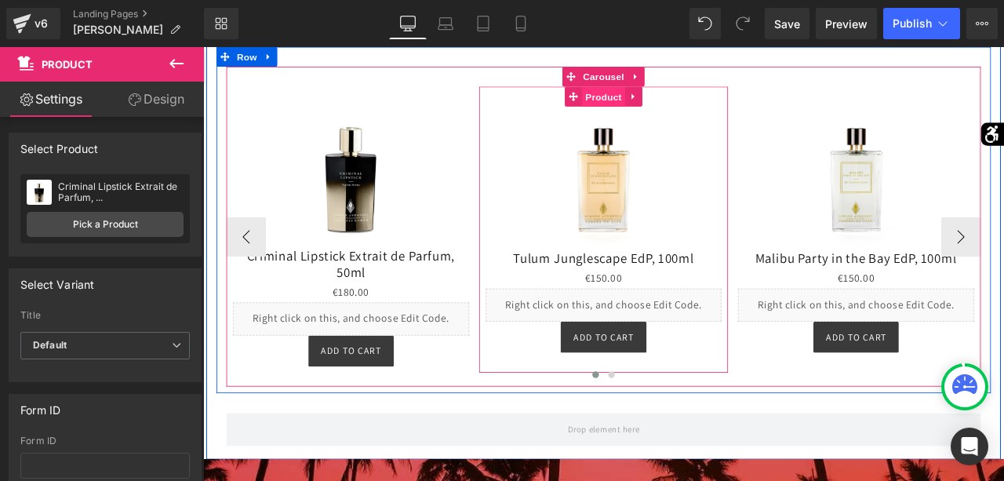
click at [682, 118] on span "Product" at bounding box center [677, 107] width 51 height 24
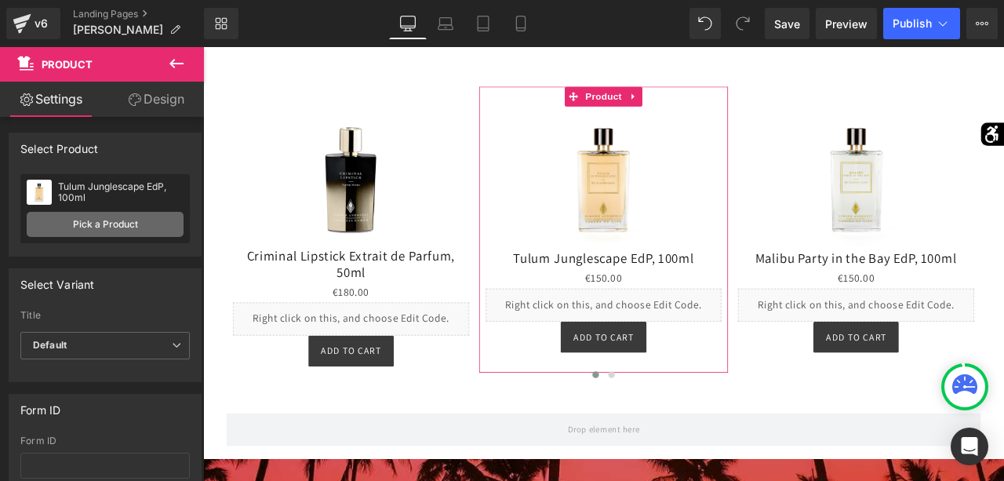
click at [138, 234] on link "Pick a Product" at bounding box center [105, 224] width 157 height 25
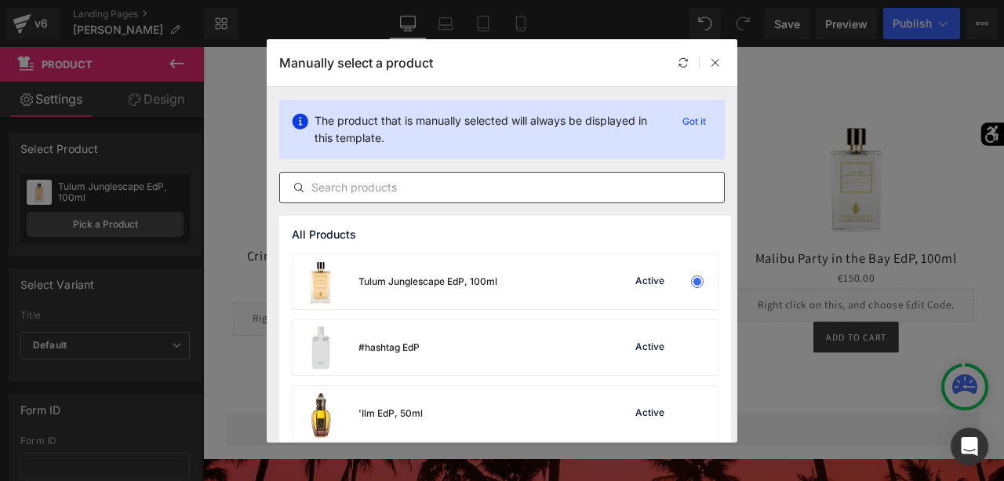
click at [333, 178] on input "text" at bounding box center [502, 187] width 444 height 19
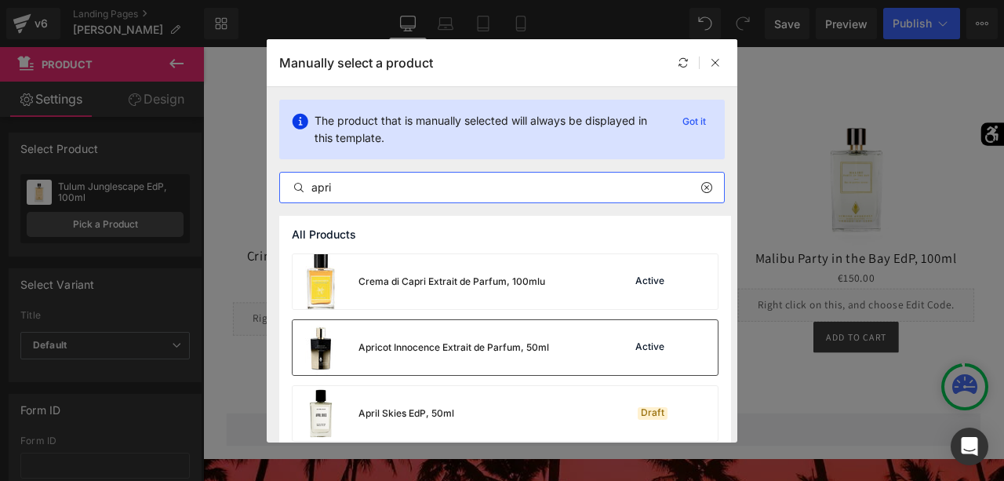
type input "apri"
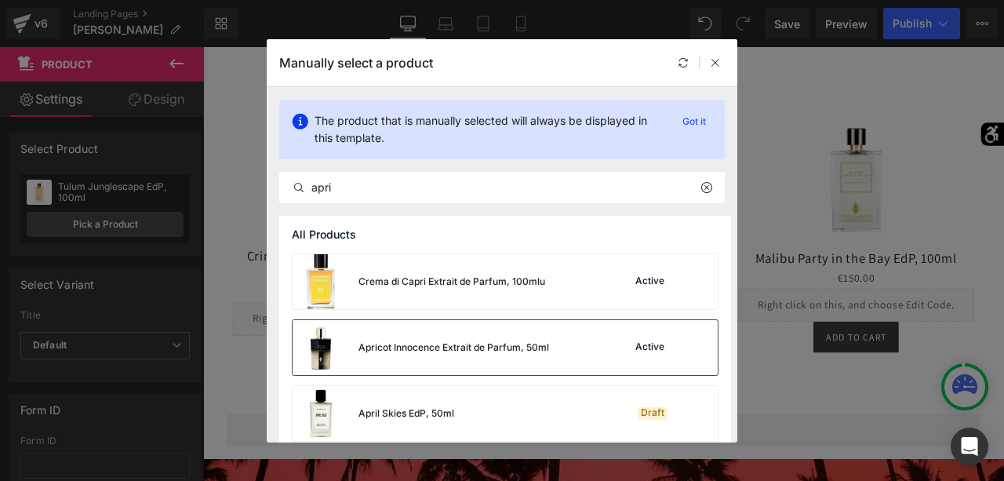
click at [373, 343] on div "Apricot Innocence Extrait de Parfum, 50ml" at bounding box center [453, 347] width 191 height 14
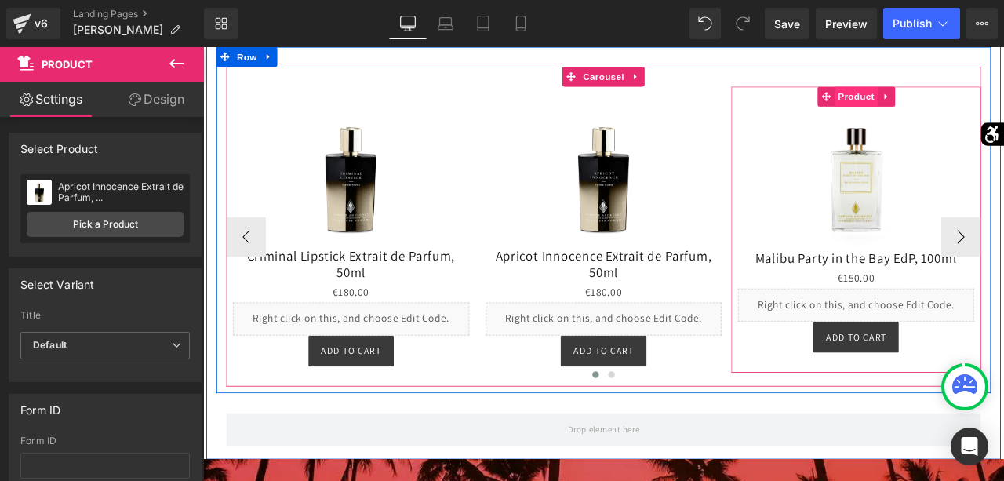
click at [965, 118] on span "Product" at bounding box center [976, 106] width 51 height 24
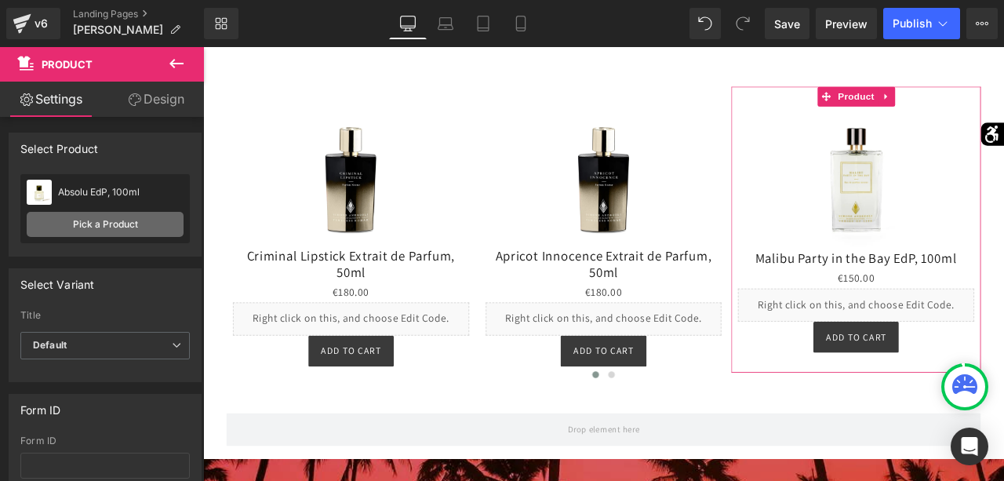
click at [140, 225] on link "Pick a Product" at bounding box center [105, 224] width 157 height 25
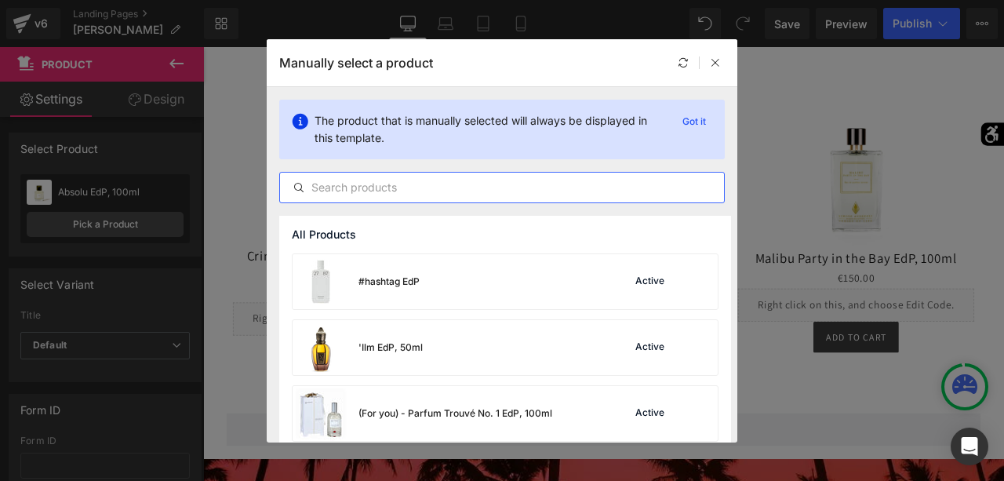
click at [402, 182] on input "text" at bounding box center [502, 187] width 444 height 19
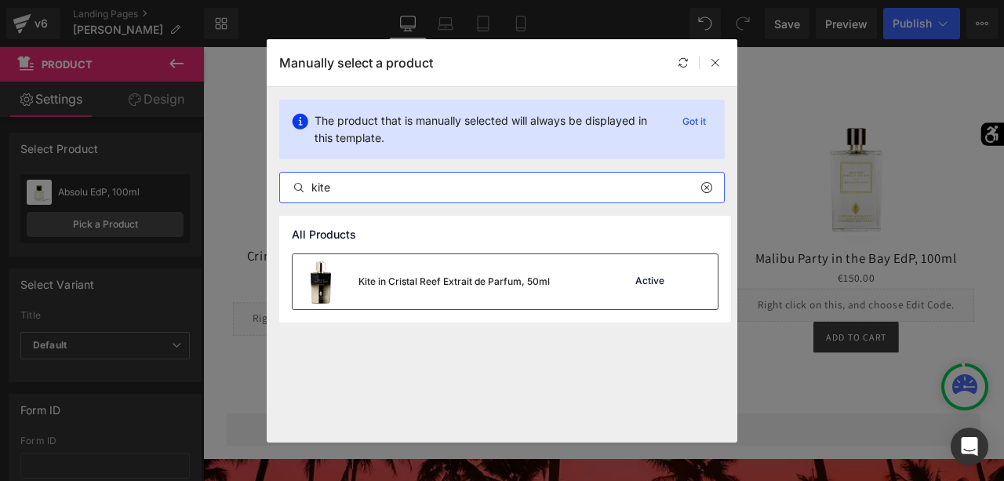
type input "kite"
click at [454, 279] on div "Kite in Cristal Reef Extrait de Parfum, 50ml" at bounding box center [453, 281] width 191 height 14
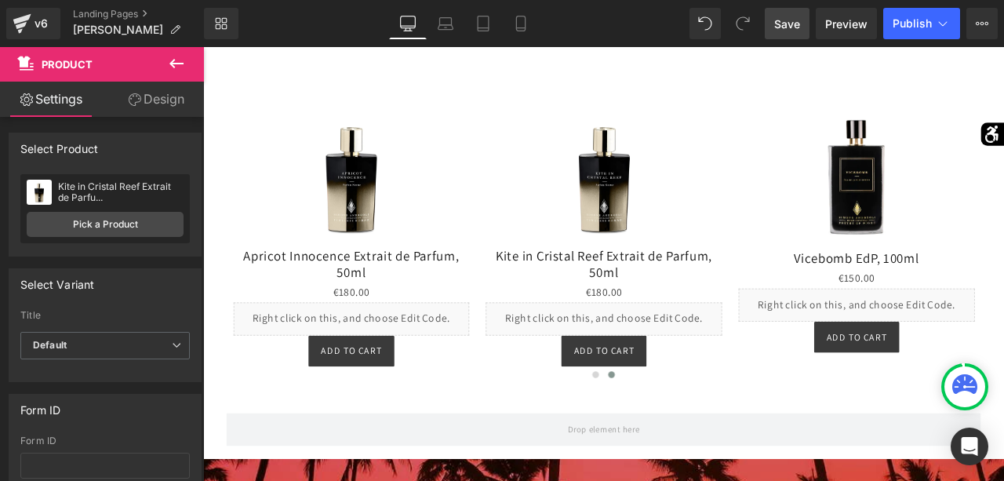
click at [791, 20] on span "Save" at bounding box center [787, 24] width 26 height 16
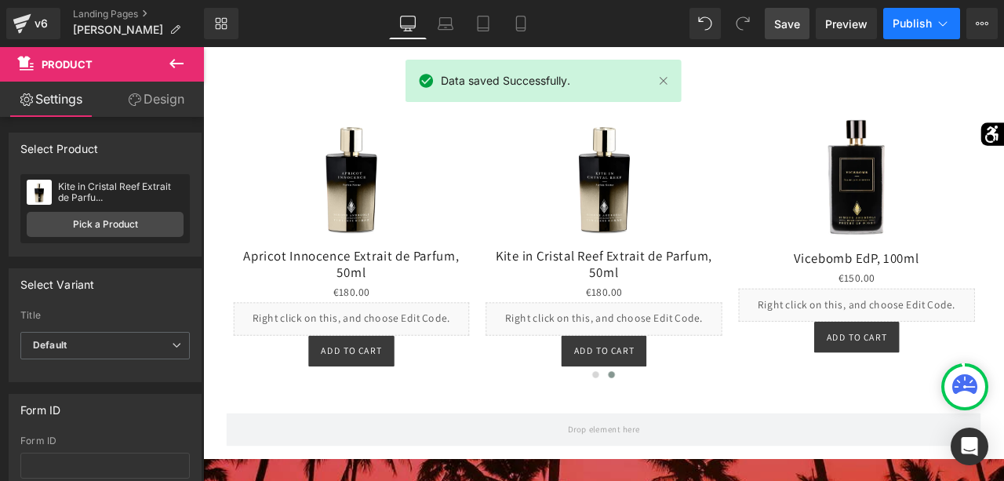
click at [918, 16] on button "Publish" at bounding box center [921, 23] width 77 height 31
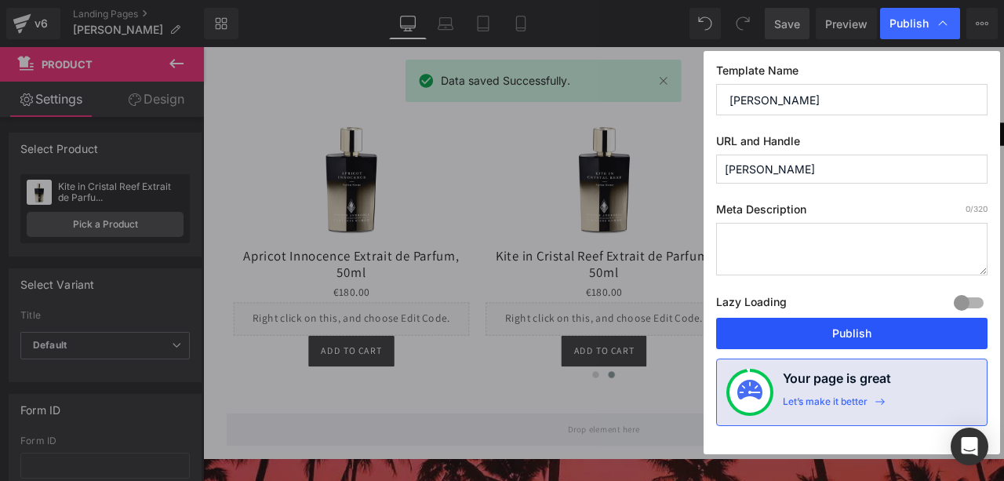
click at [850, 320] on button "Publish" at bounding box center [851, 333] width 271 height 31
